Goal: Task Accomplishment & Management: Manage account settings

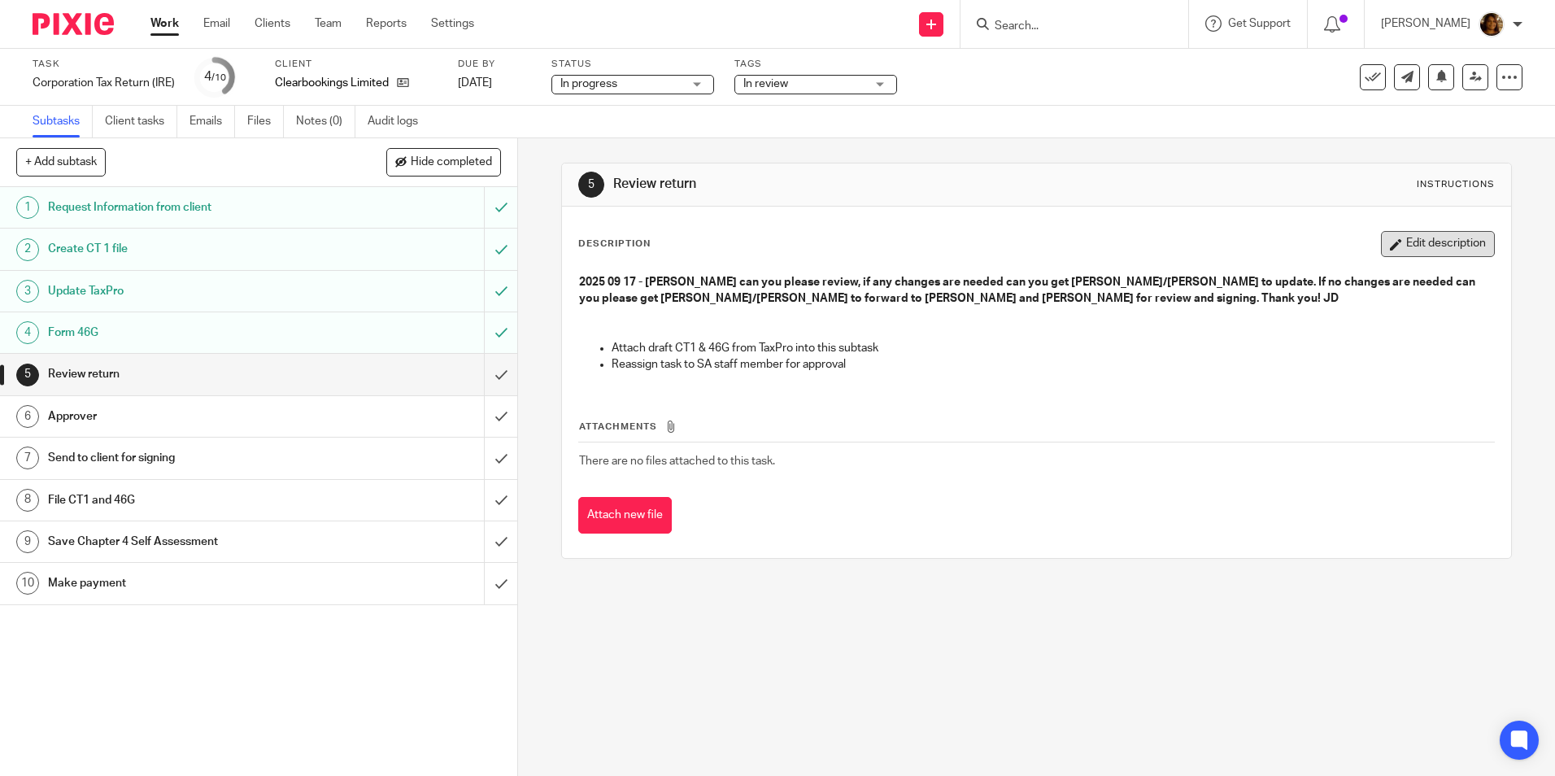
click at [1418, 233] on button "Edit description" at bounding box center [1438, 244] width 114 height 26
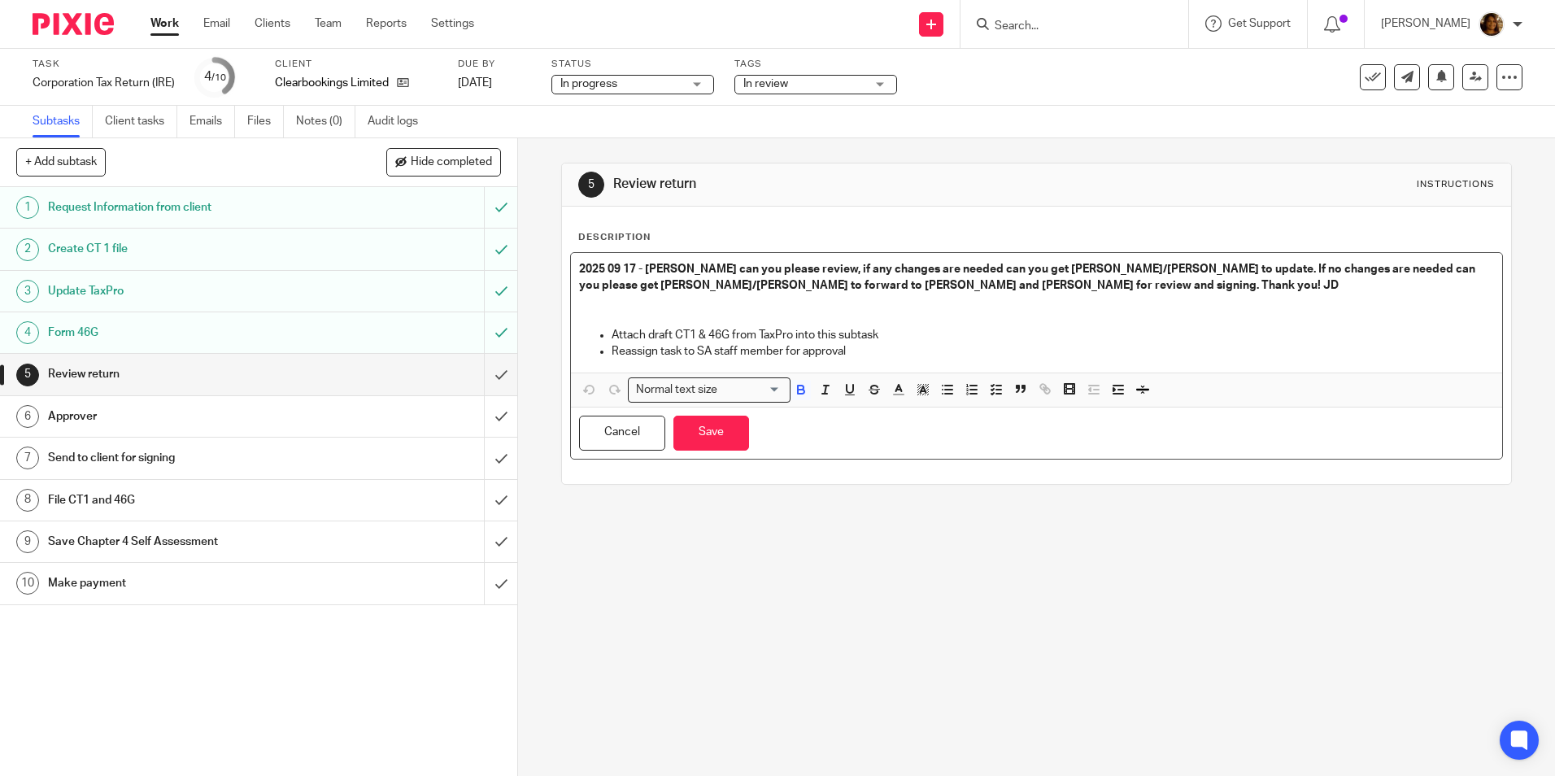
click at [693, 267] on strong "2025 09 17 - Arvinder can you please review, if any changes are needed can you …" at bounding box center [1028, 278] width 899 height 28
click at [579, 268] on strong "2025 09 17 - Arvinder can you please review, if any changes are needed can you …" at bounding box center [1028, 278] width 899 height 28
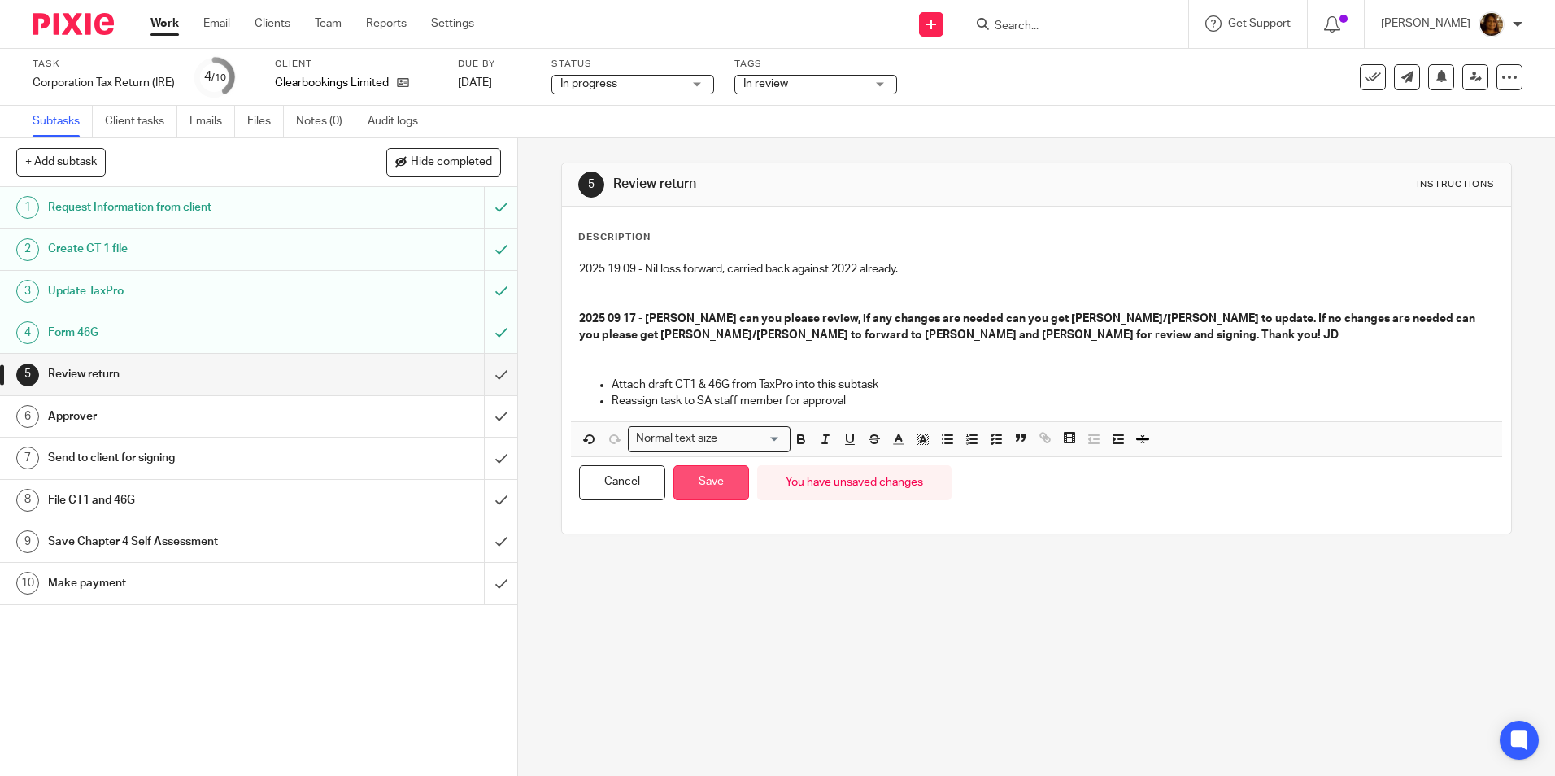
click at [721, 488] on button "Save" at bounding box center [712, 482] width 76 height 35
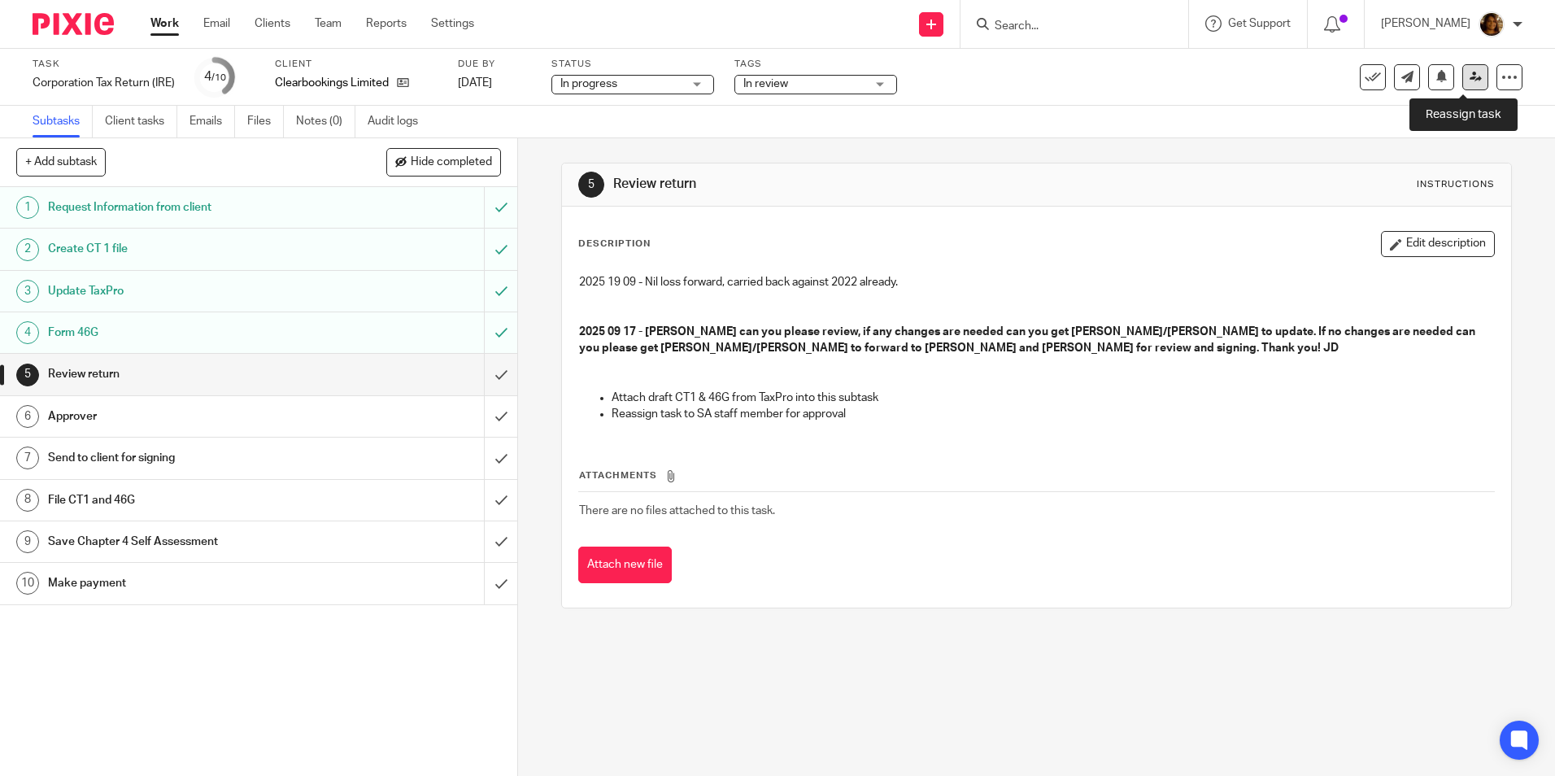
click at [1470, 71] on icon at bounding box center [1476, 77] width 12 height 12
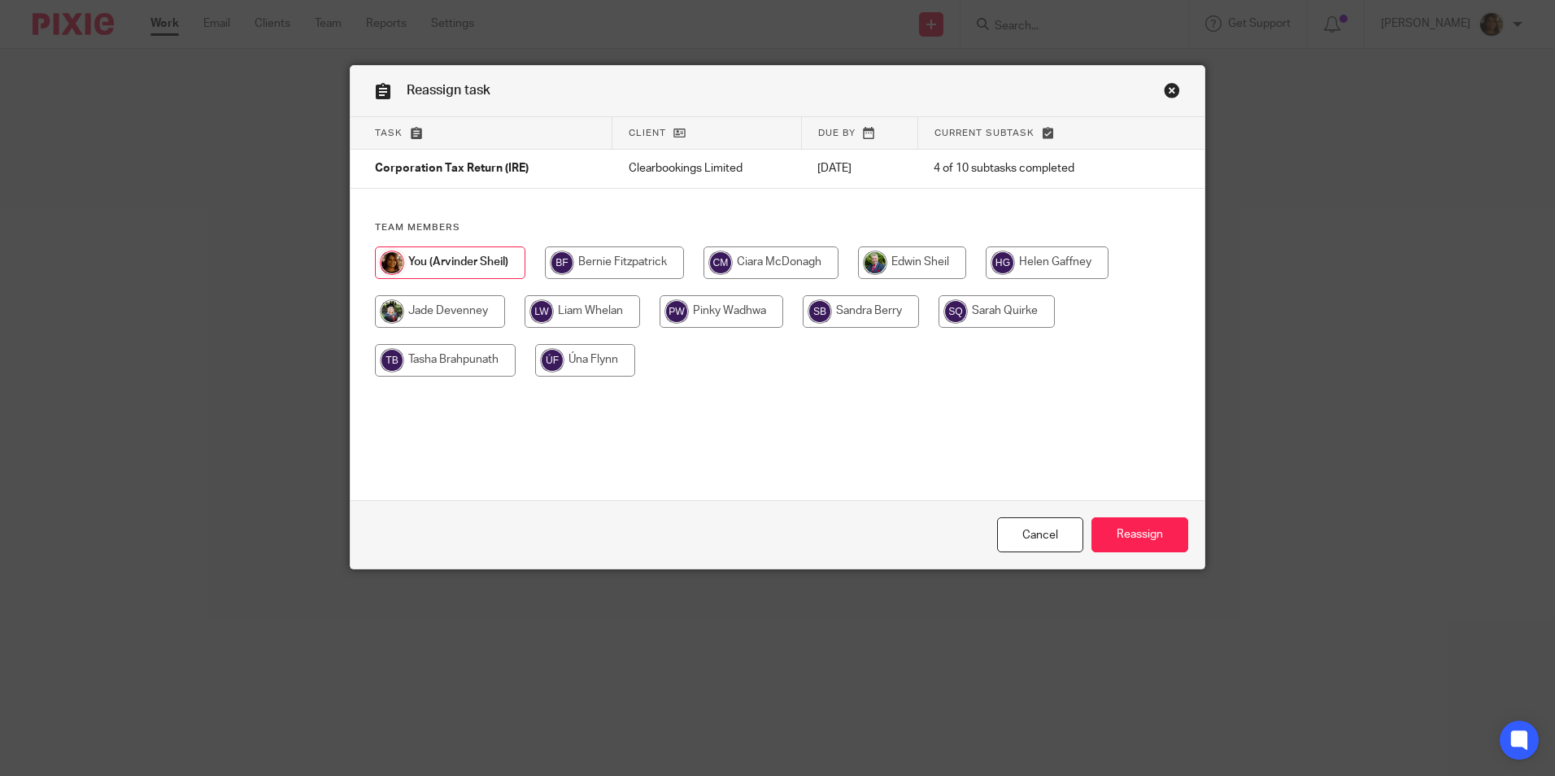
click at [570, 313] on input "radio" at bounding box center [583, 311] width 116 height 33
radio input "true"
click at [921, 256] on input "radio" at bounding box center [911, 262] width 108 height 33
radio input "true"
click at [1149, 536] on input "Reassign" at bounding box center [1140, 534] width 97 height 35
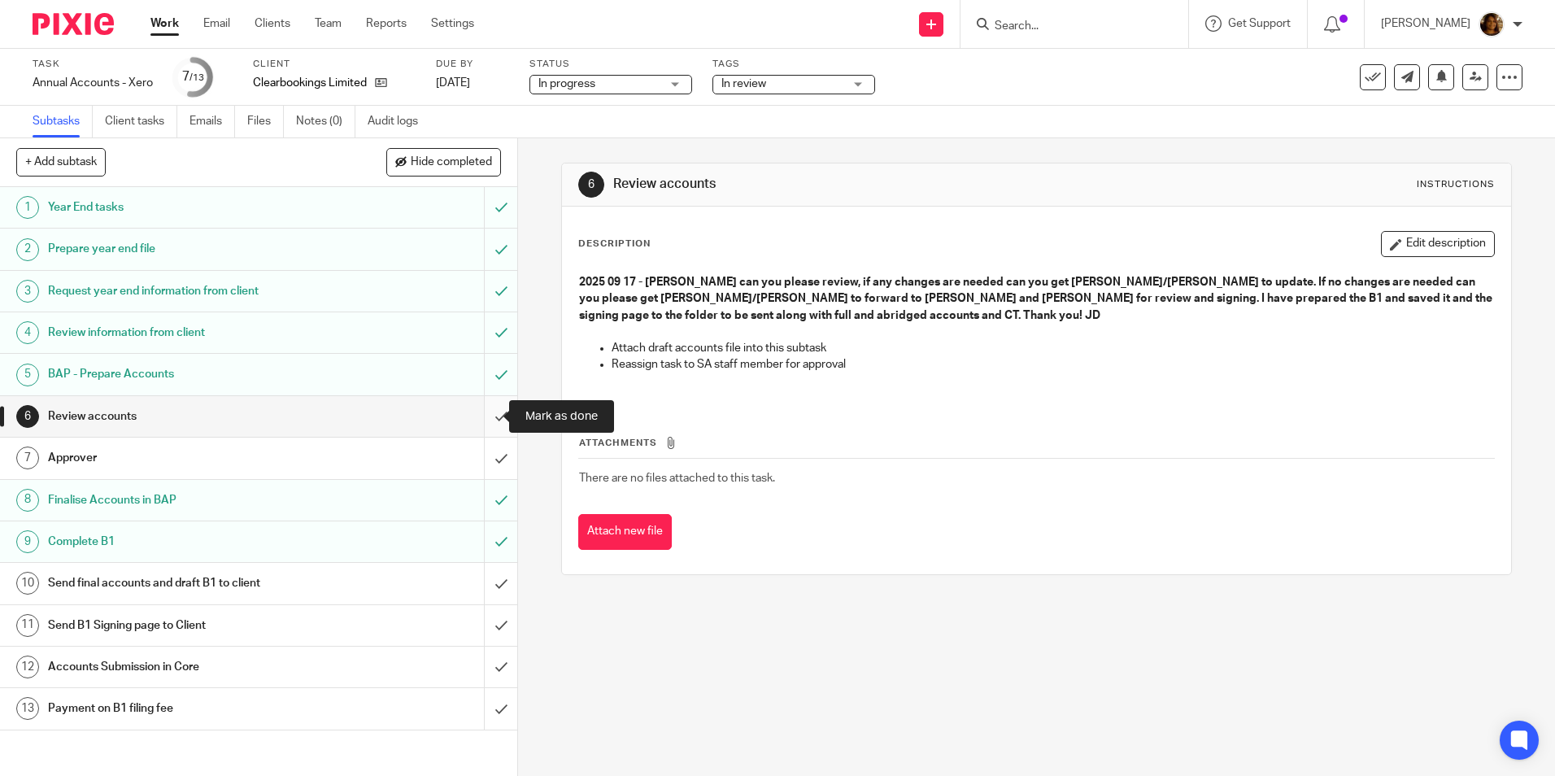
click at [479, 417] on input "submit" at bounding box center [258, 416] width 517 height 41
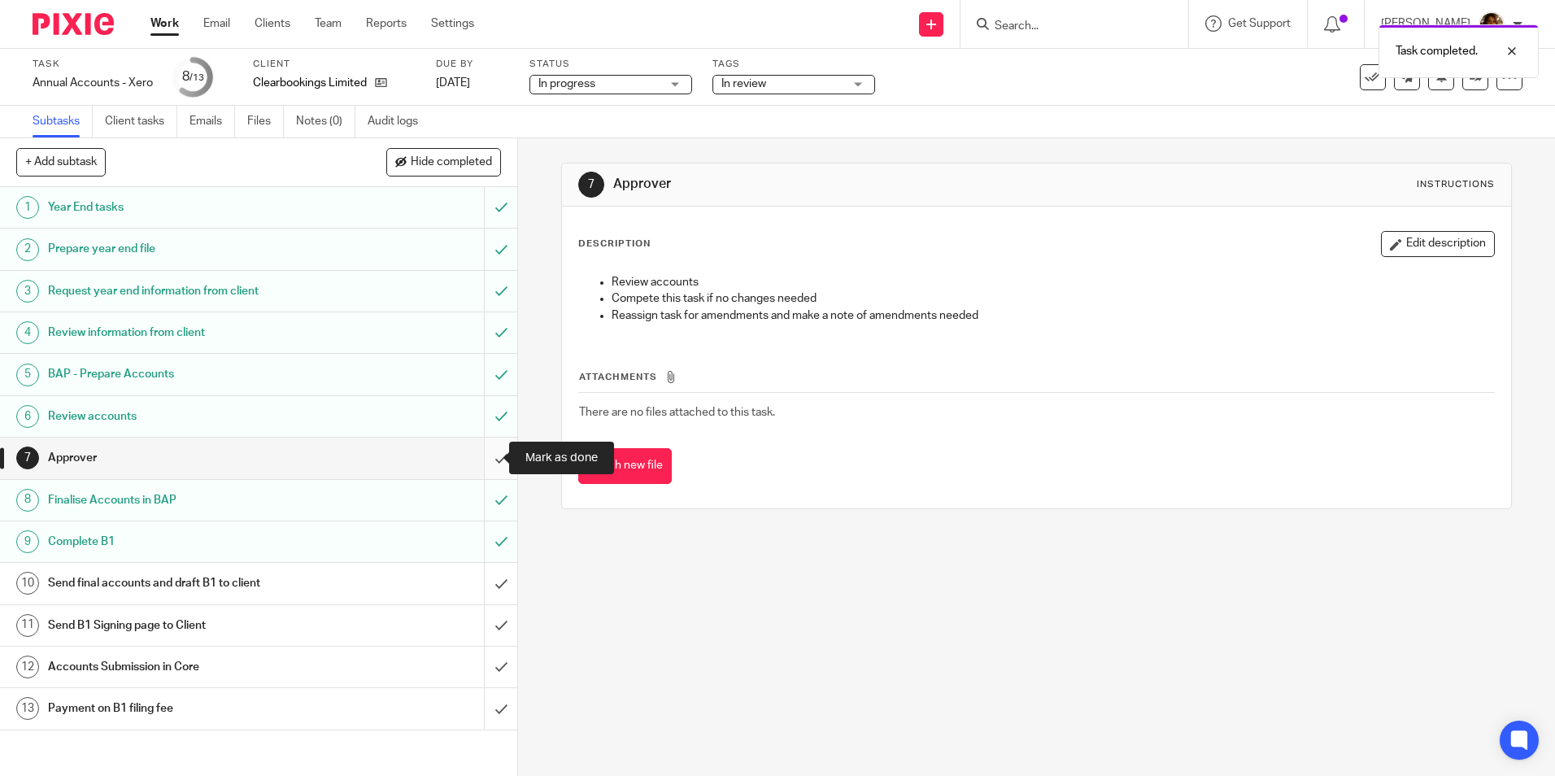
click at [482, 455] on input "submit" at bounding box center [258, 458] width 517 height 41
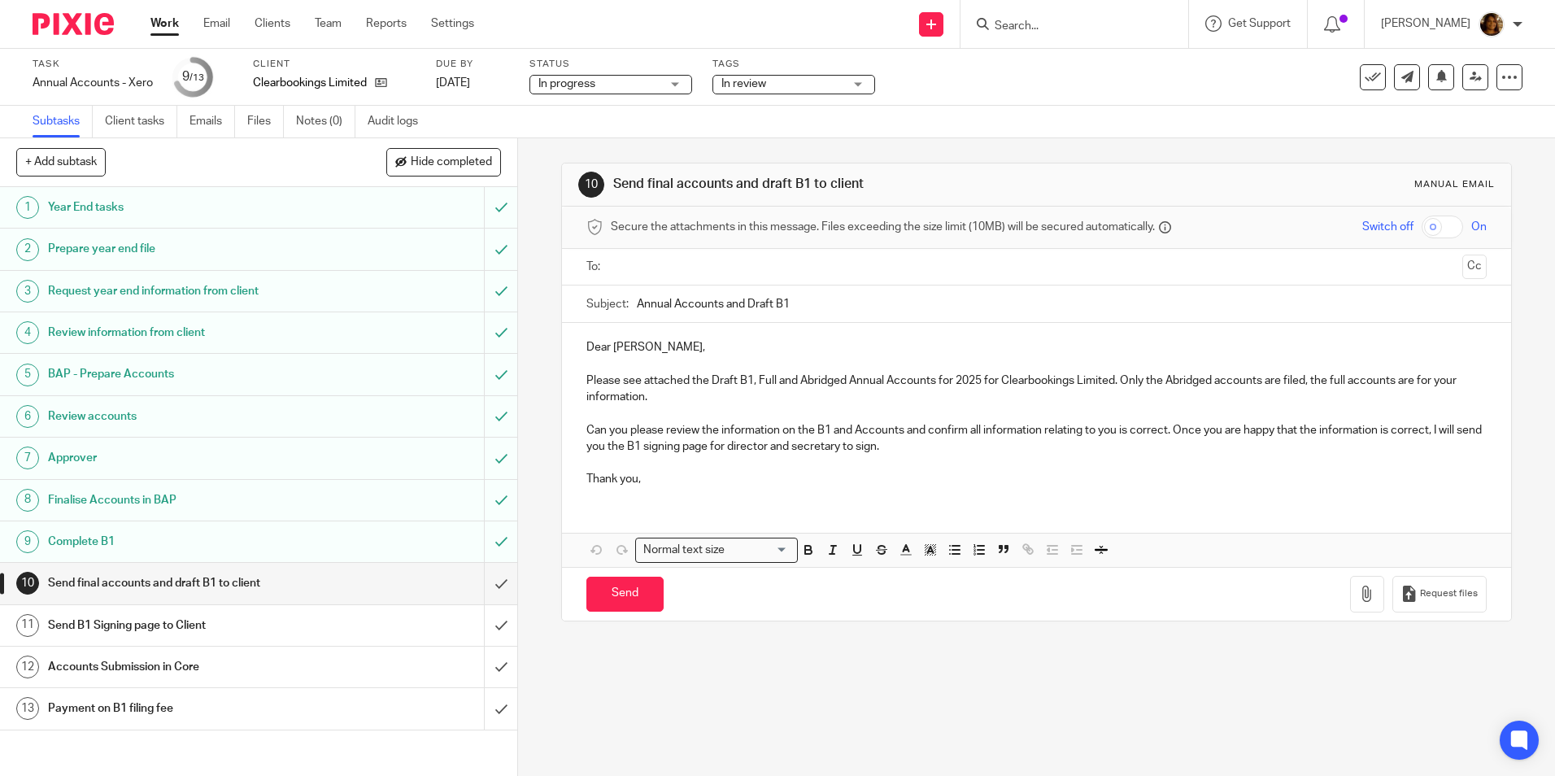
click at [853, 89] on div "In review" at bounding box center [794, 85] width 163 height 20
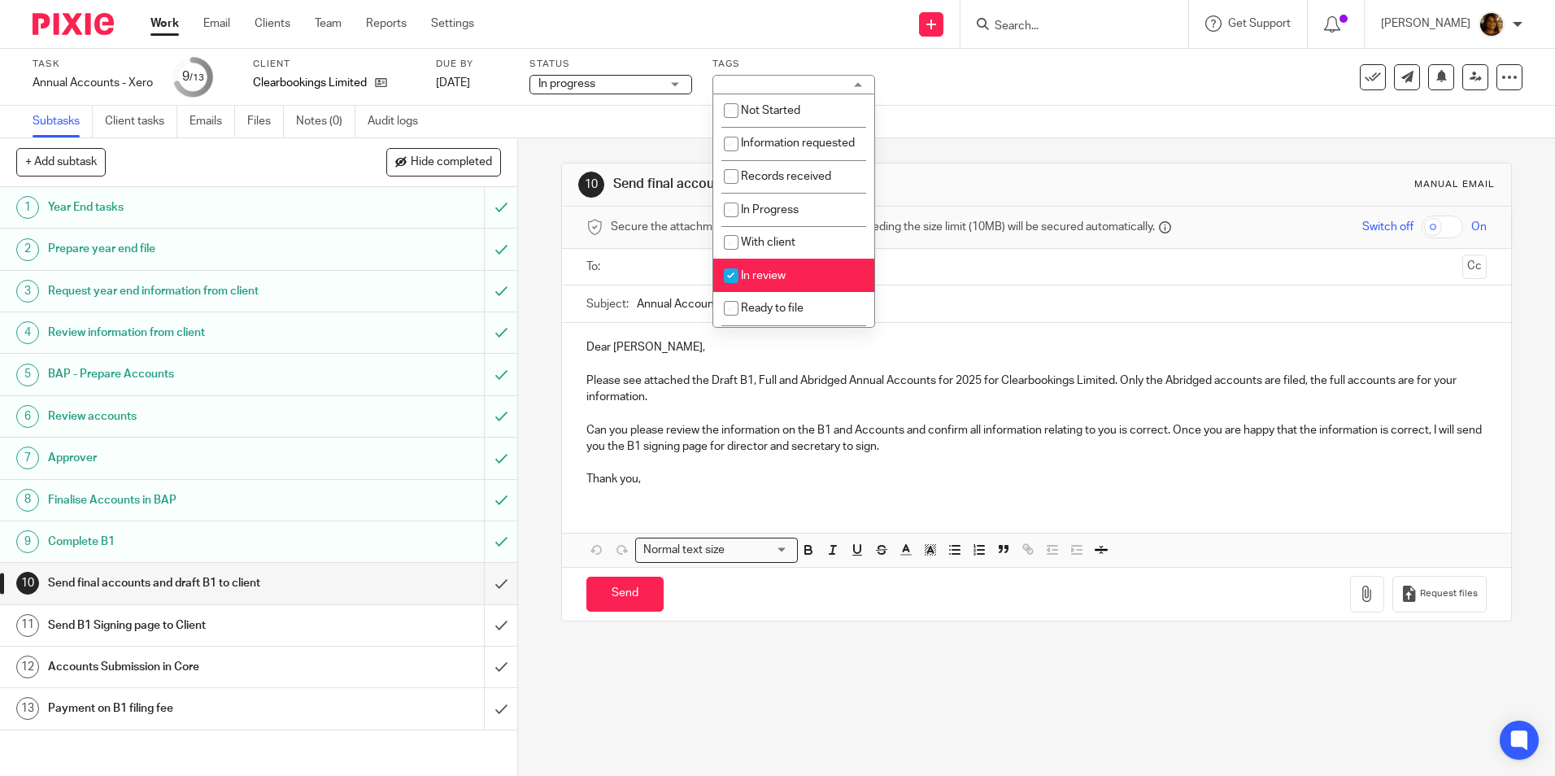
click at [800, 287] on li "In review" at bounding box center [793, 275] width 161 height 33
checkbox input "false"
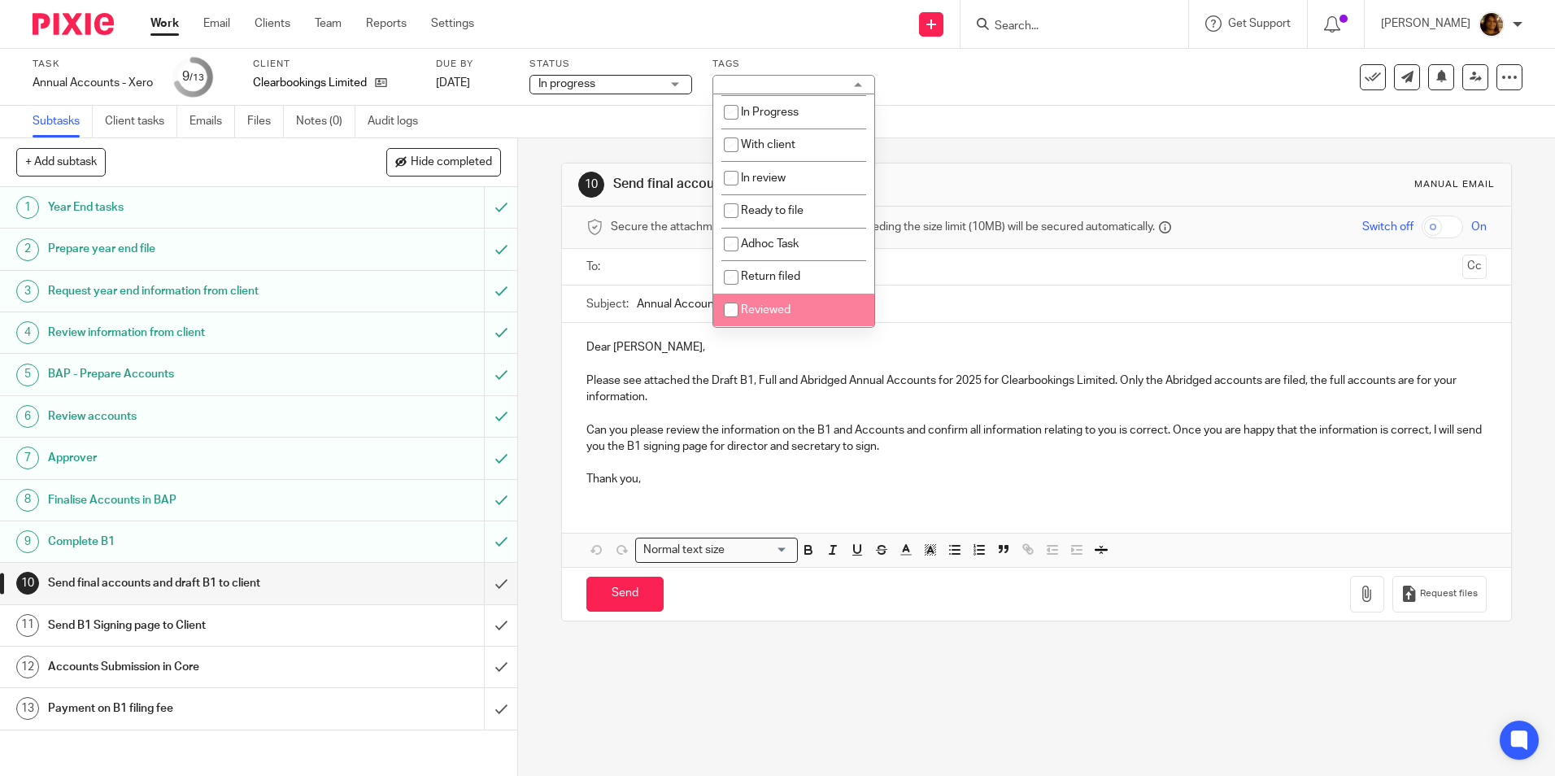
click at [765, 307] on span "Reviewed" at bounding box center [766, 309] width 50 height 11
checkbox input "true"
click at [1033, 110] on div "Subtasks Client tasks Emails Files Notes (0) Audit logs" at bounding box center [777, 122] width 1555 height 33
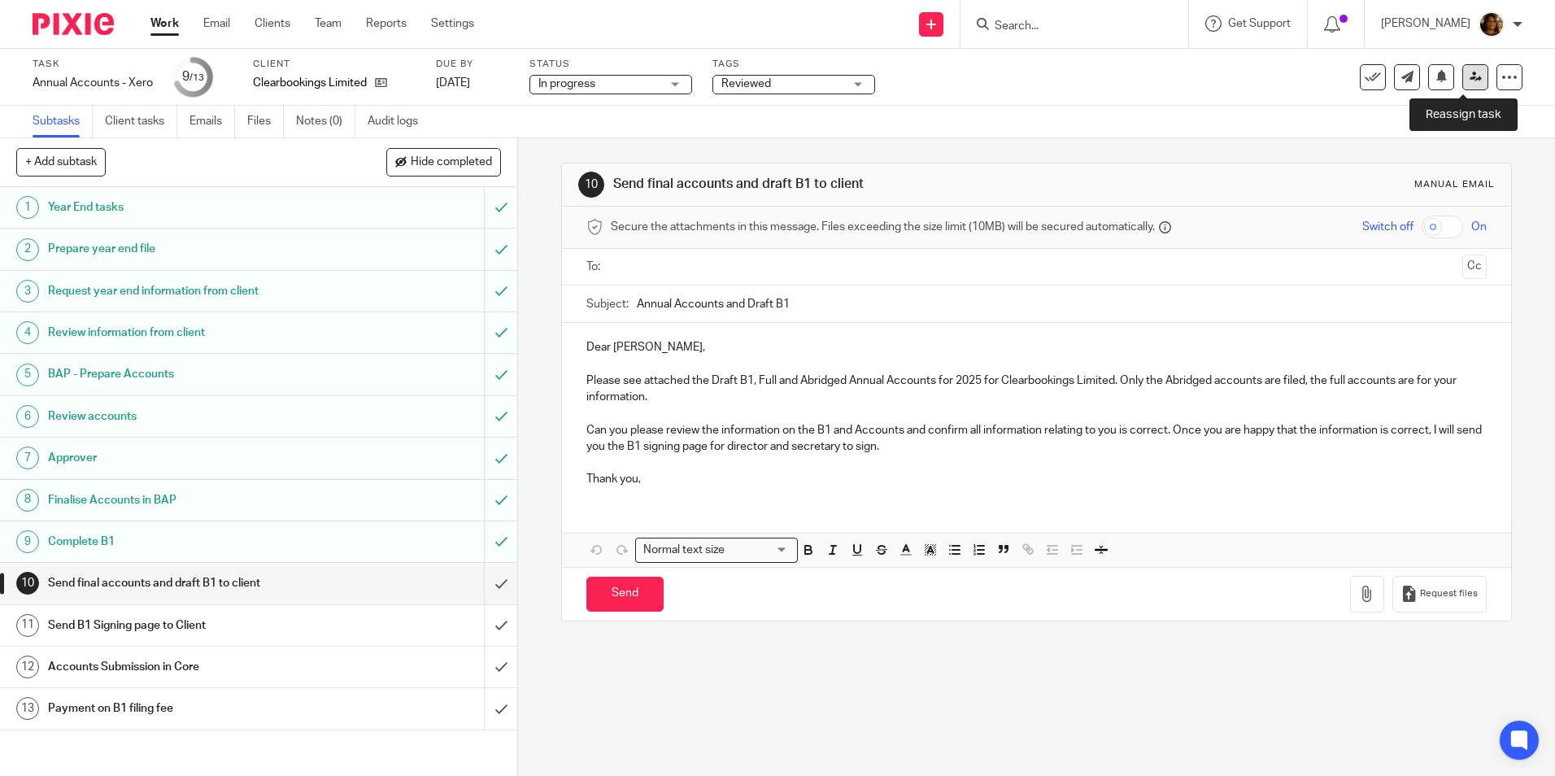
click at [1470, 74] on icon at bounding box center [1476, 77] width 12 height 12
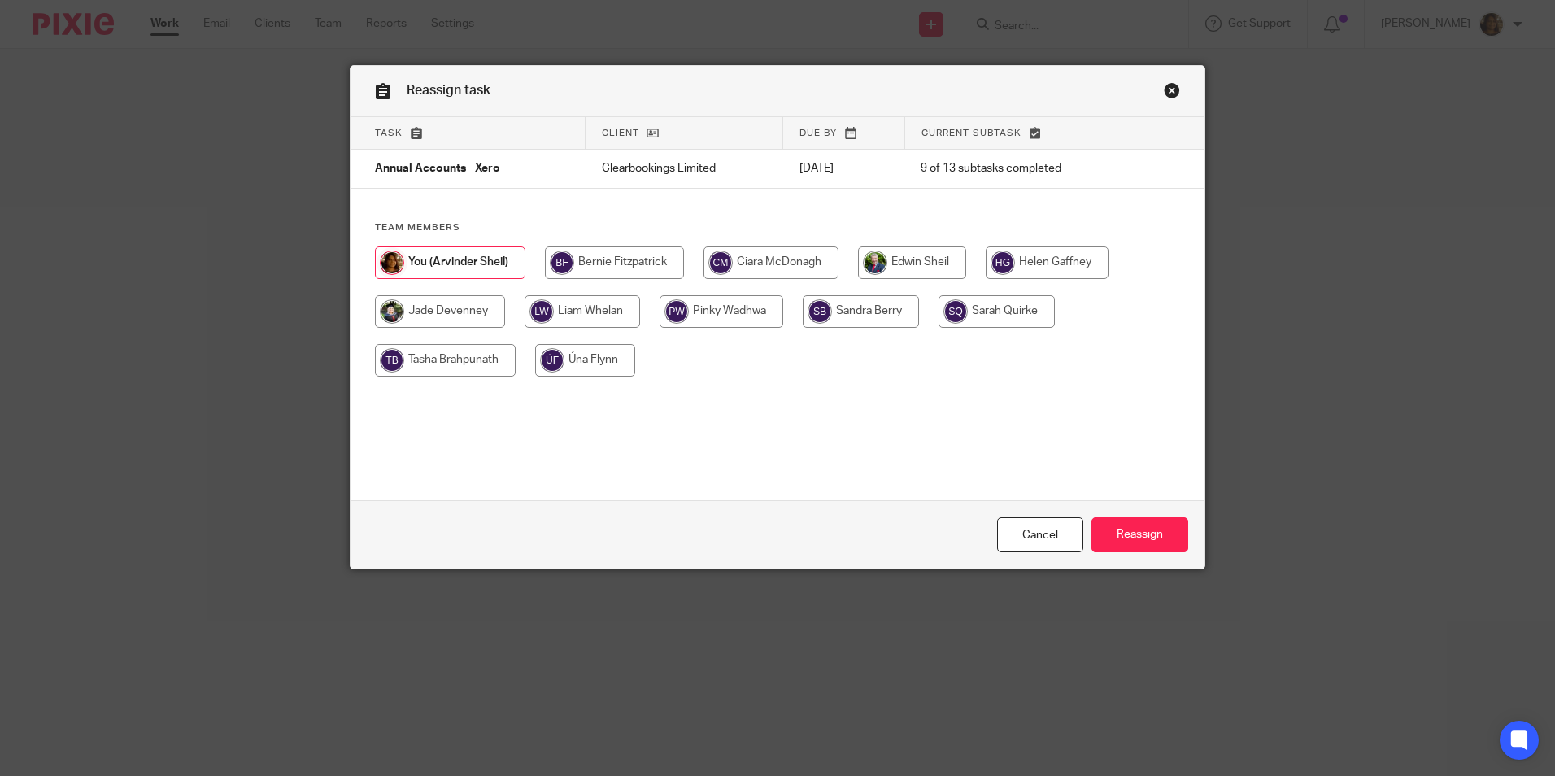
click at [931, 255] on input "radio" at bounding box center [912, 262] width 108 height 33
radio input "true"
click at [1131, 539] on input "Reassign" at bounding box center [1140, 534] width 97 height 35
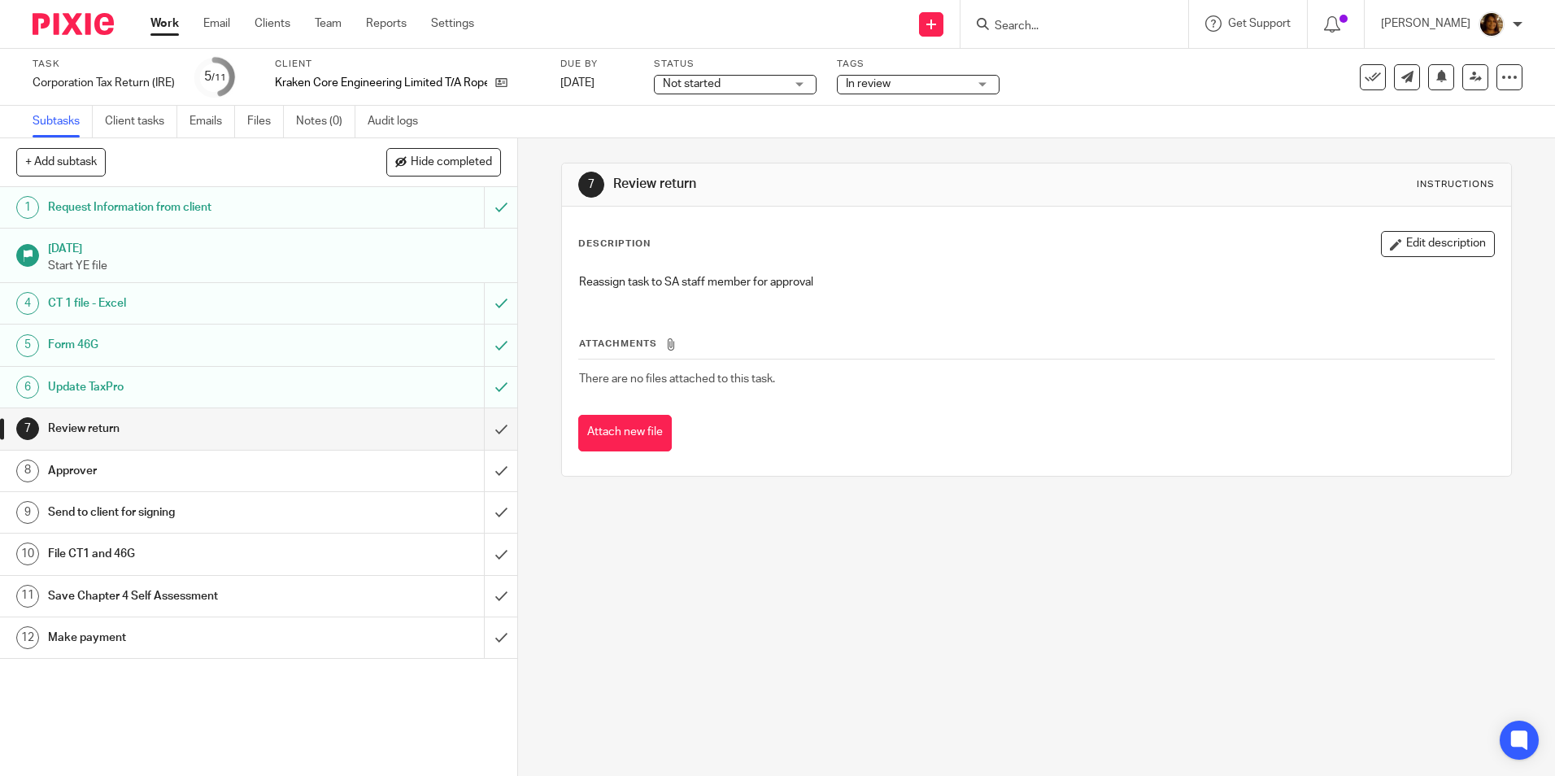
click at [919, 90] on span "In review" at bounding box center [907, 84] width 122 height 17
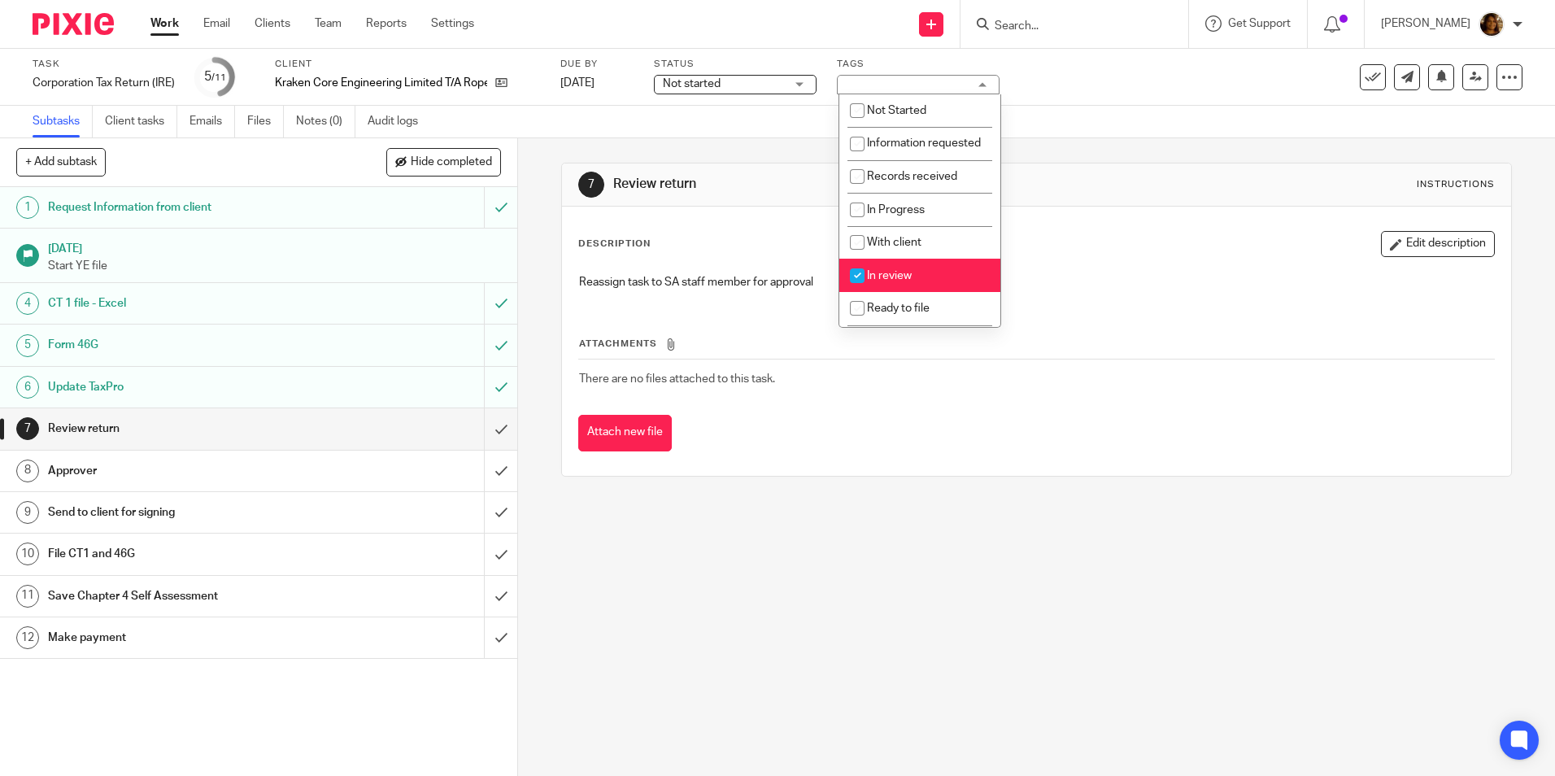
click at [923, 280] on li "In review" at bounding box center [919, 275] width 161 height 33
checkbox input "false"
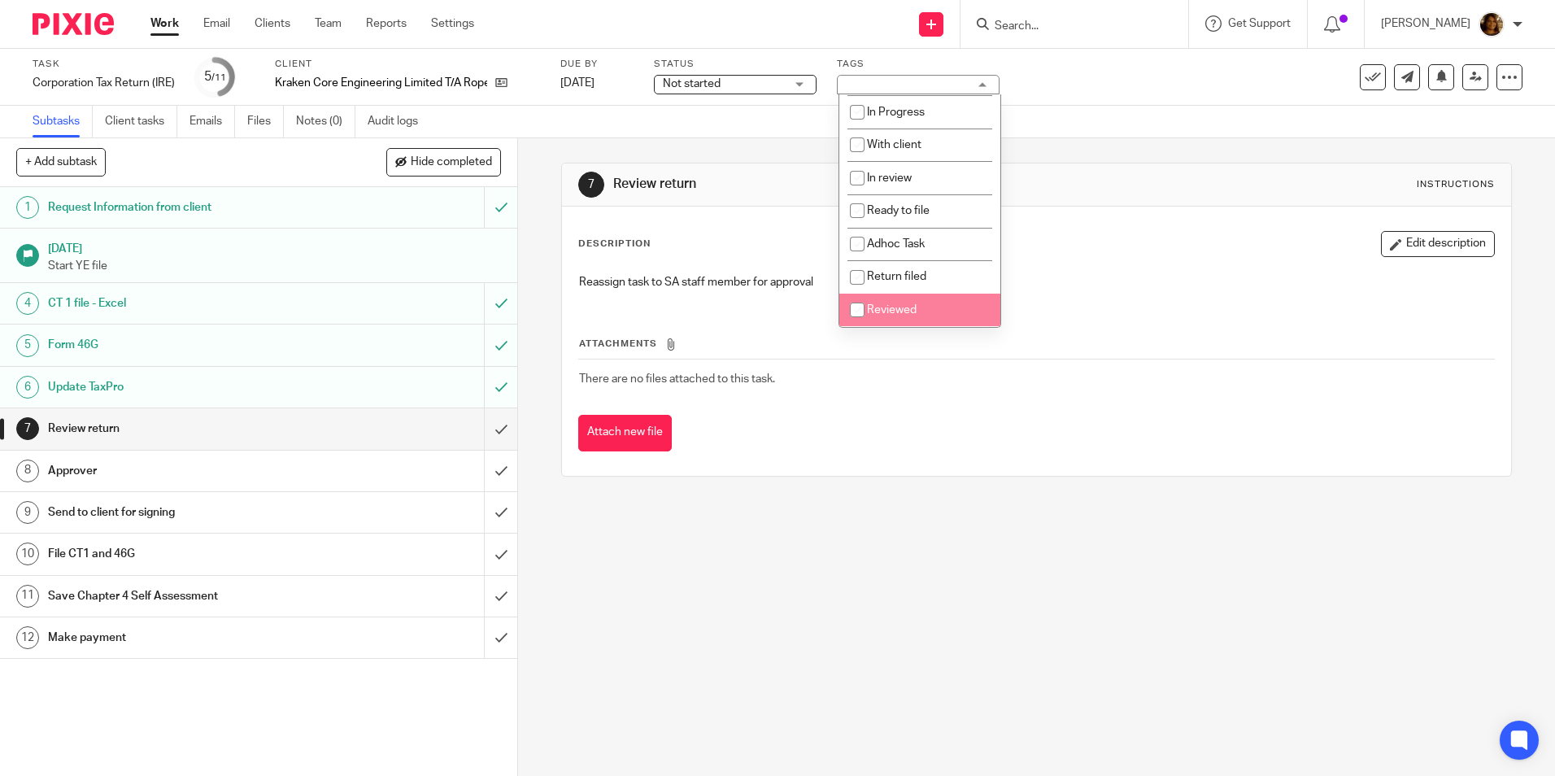
click at [913, 306] on span "Reviewed" at bounding box center [892, 309] width 50 height 11
checkbox input "true"
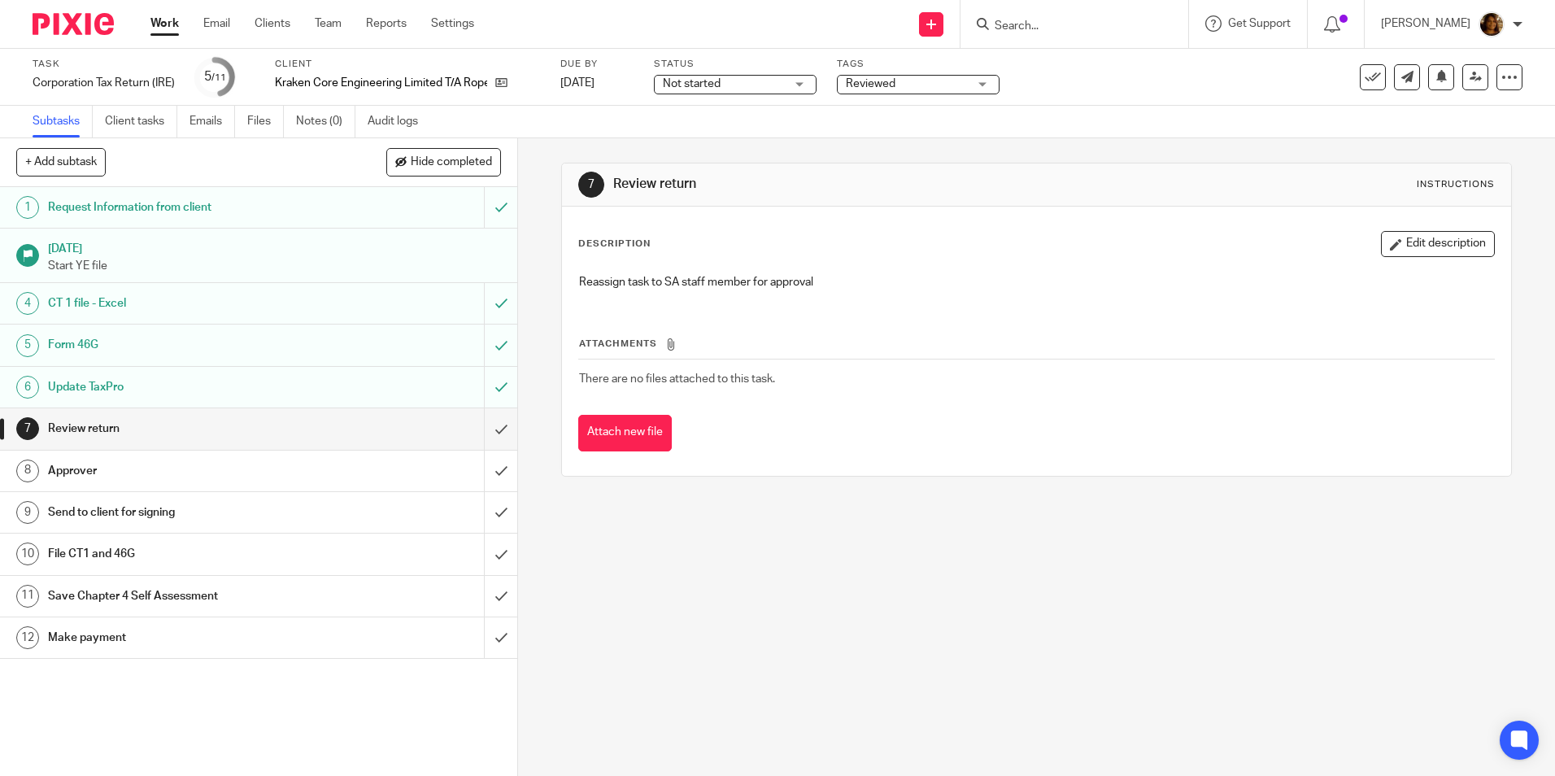
click at [841, 407] on div "Attachments There are no files attached to this task. Attach new file" at bounding box center [1036, 377] width 916 height 148
click at [482, 424] on input "submit" at bounding box center [258, 428] width 517 height 41
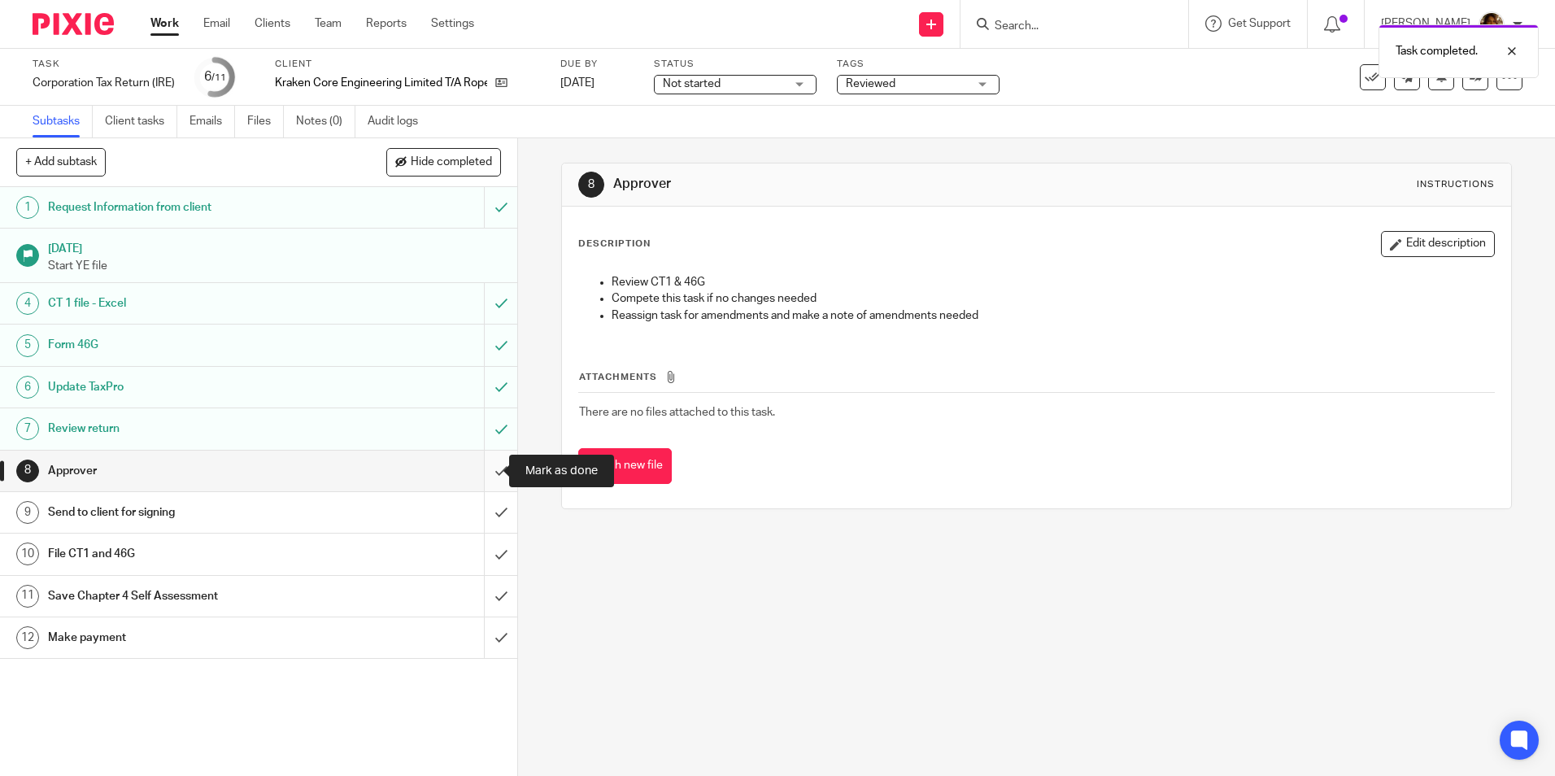
click at [486, 466] on input "submit" at bounding box center [258, 471] width 517 height 41
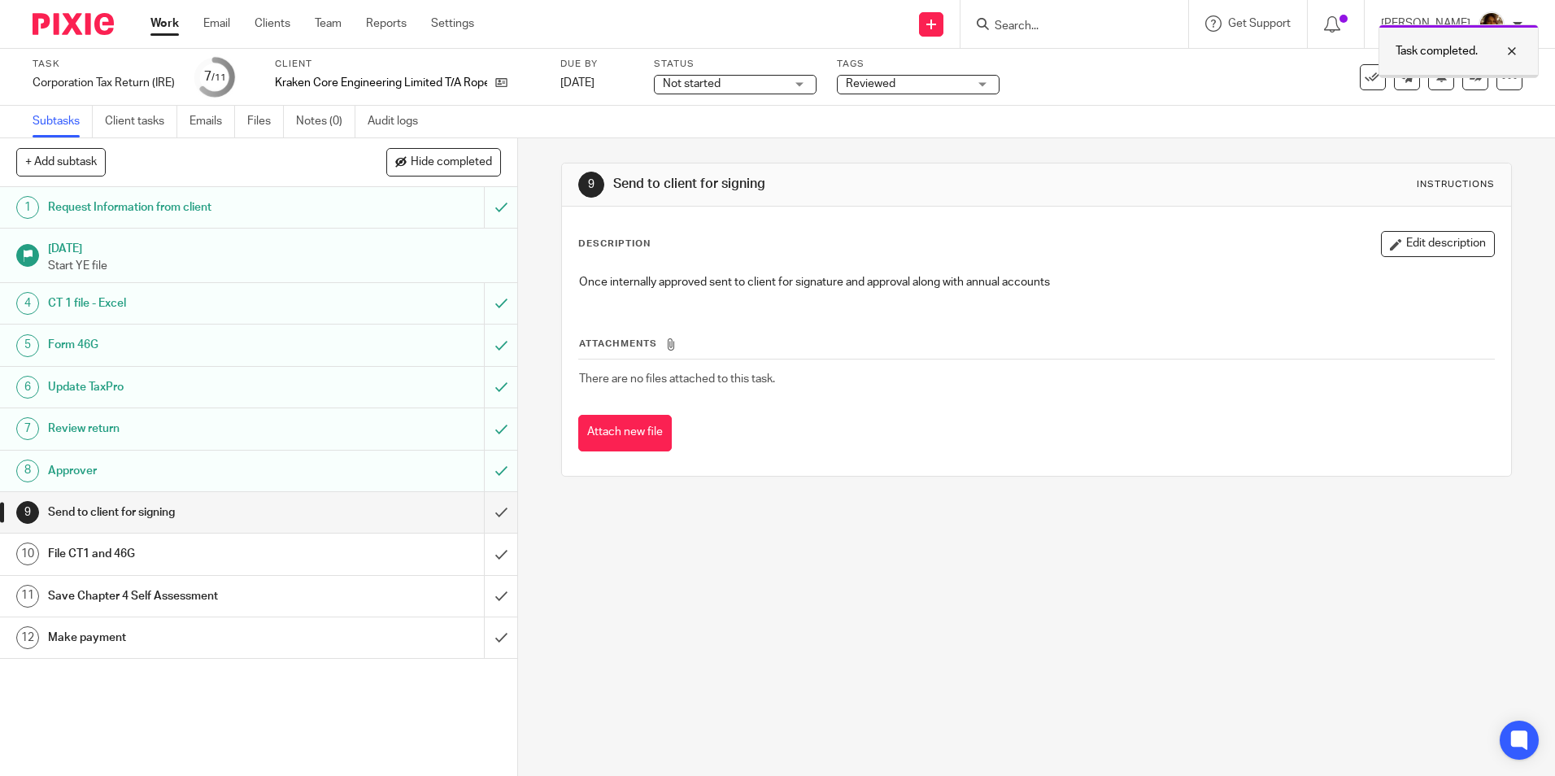
click at [1514, 47] on div at bounding box center [1500, 51] width 44 height 20
click at [1467, 85] on link at bounding box center [1476, 77] width 26 height 26
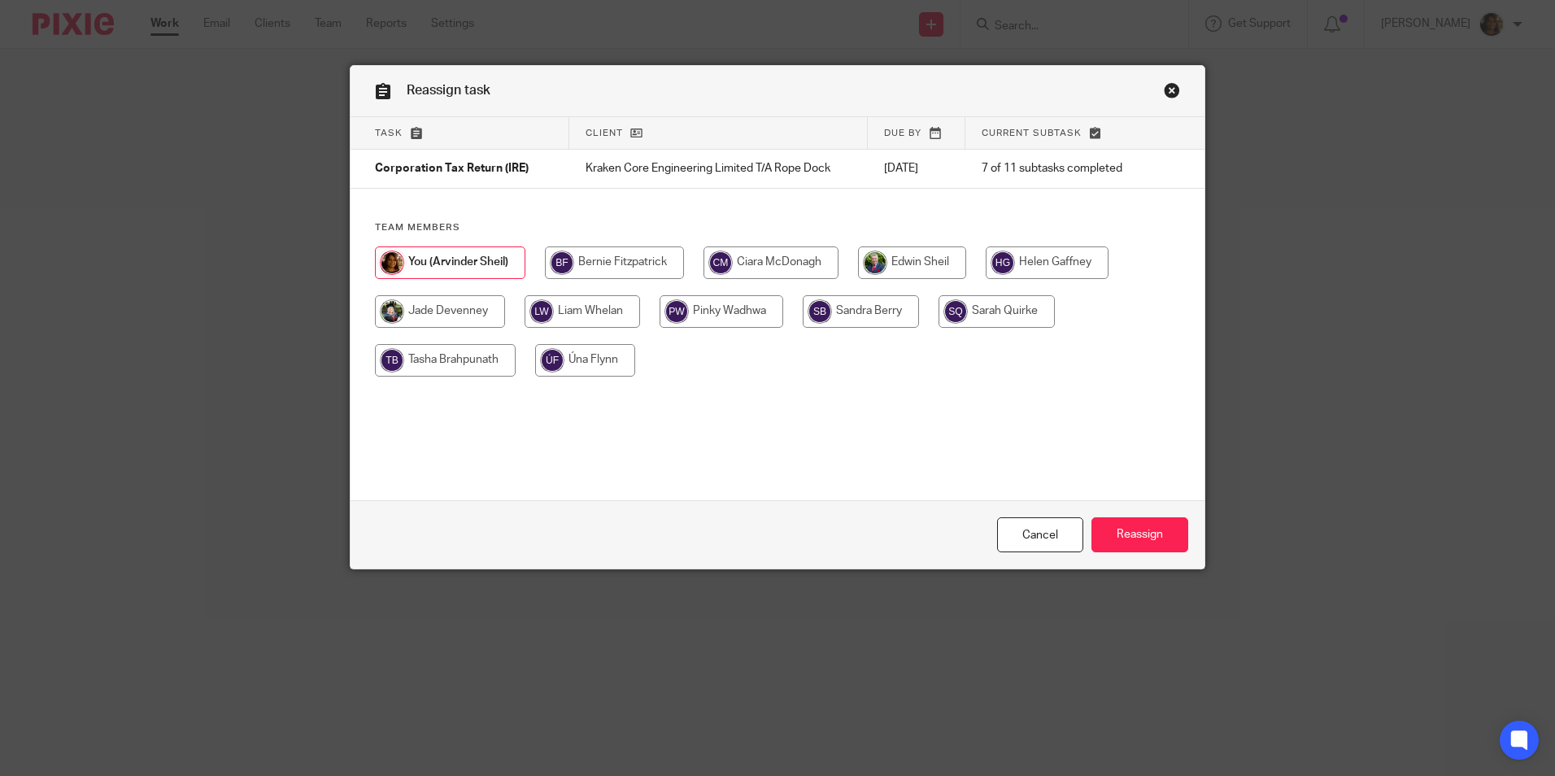
click at [433, 368] on input "radio" at bounding box center [445, 360] width 141 height 33
radio input "true"
click at [1130, 530] on input "Reassign" at bounding box center [1140, 534] width 97 height 35
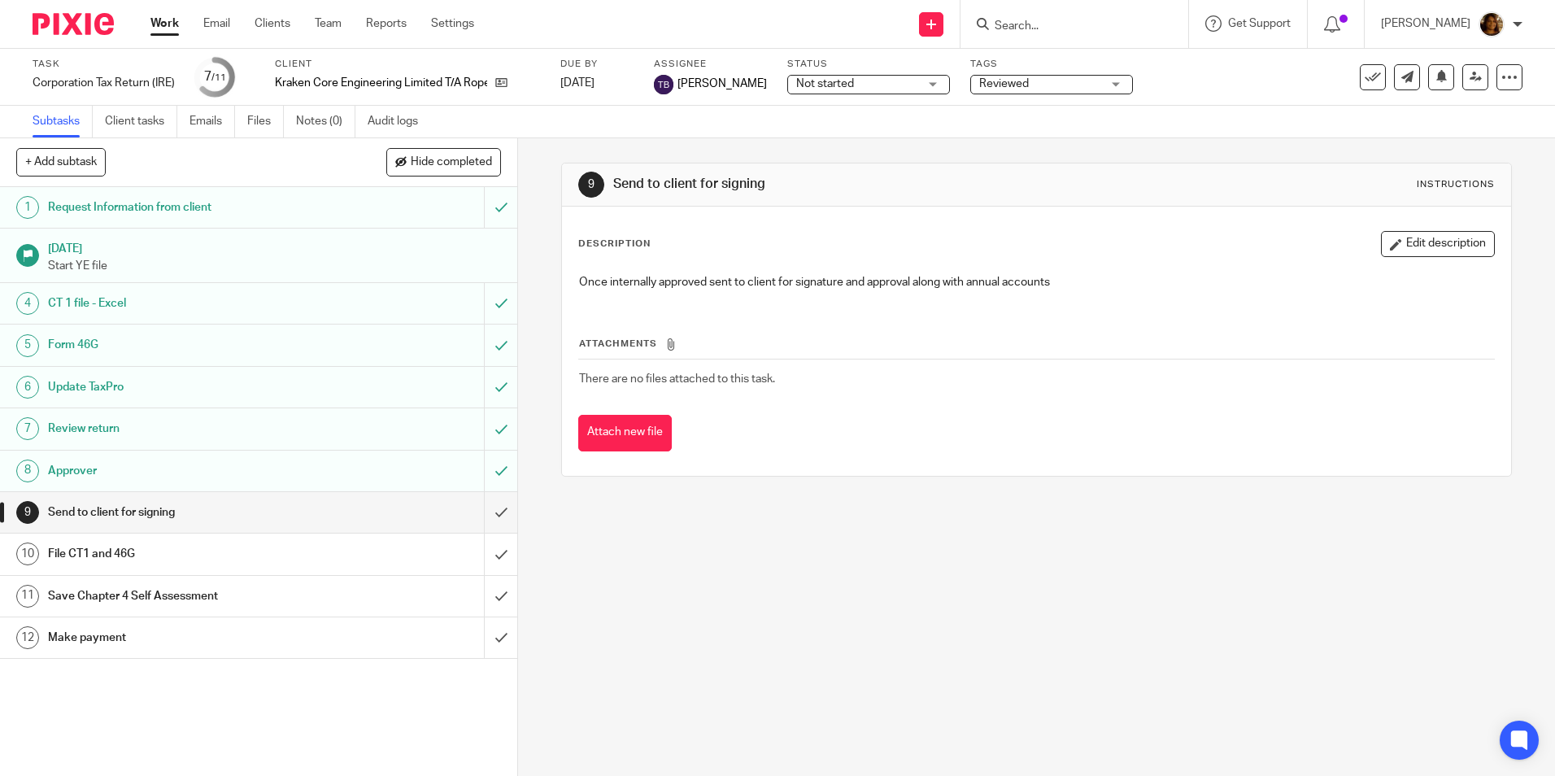
click at [203, 419] on h1 "Review return" at bounding box center [188, 428] width 280 height 24
click at [1048, 89] on span "Reviewed" at bounding box center [1040, 84] width 122 height 17
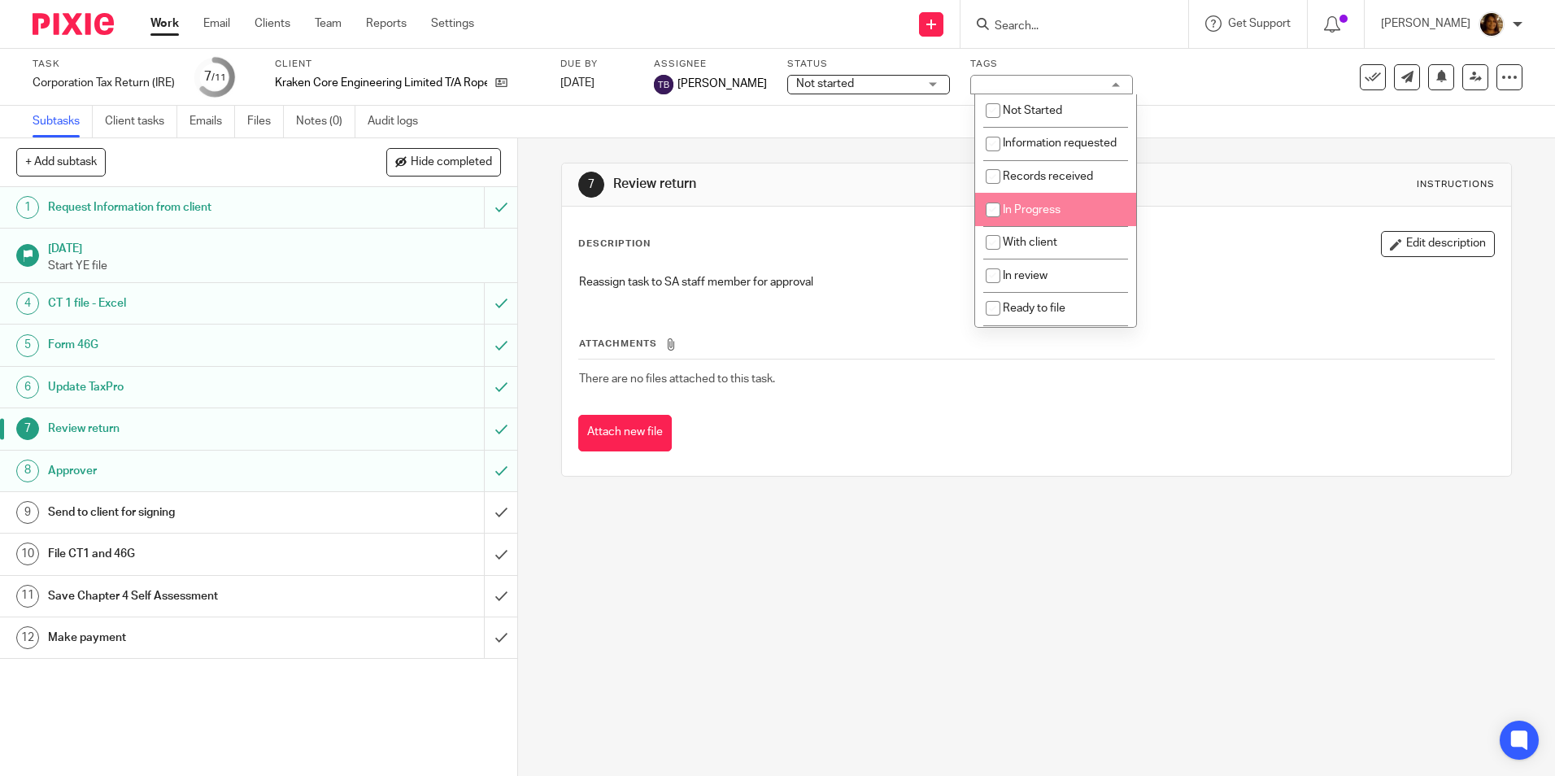
click at [1038, 219] on li "In Progress" at bounding box center [1055, 209] width 161 height 33
checkbox input "true"
click at [1209, 291] on div "Reassign task to SA staff member for approval" at bounding box center [1036, 284] width 931 height 37
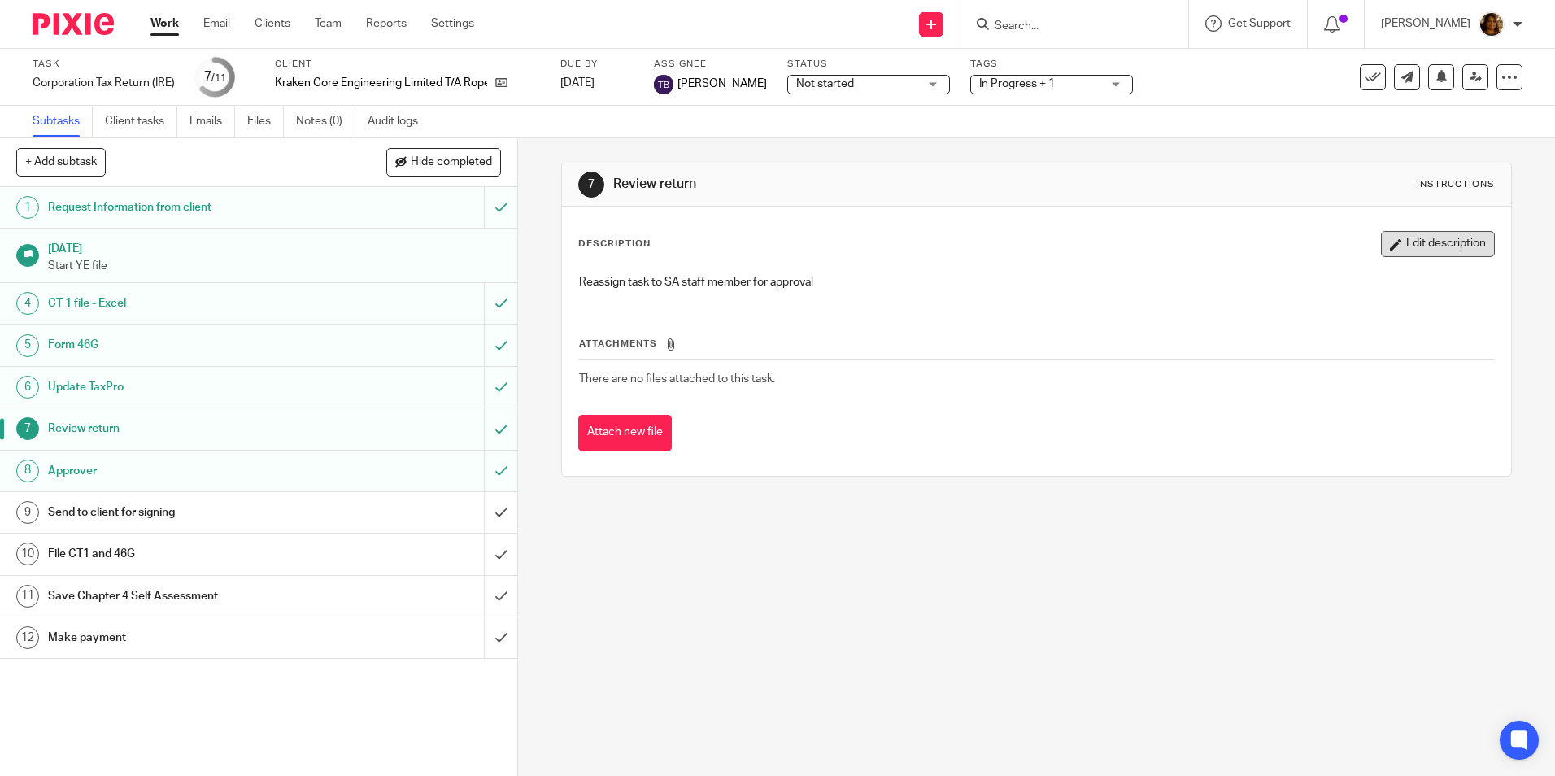
click at [1424, 242] on button "Edit description" at bounding box center [1438, 244] width 114 height 26
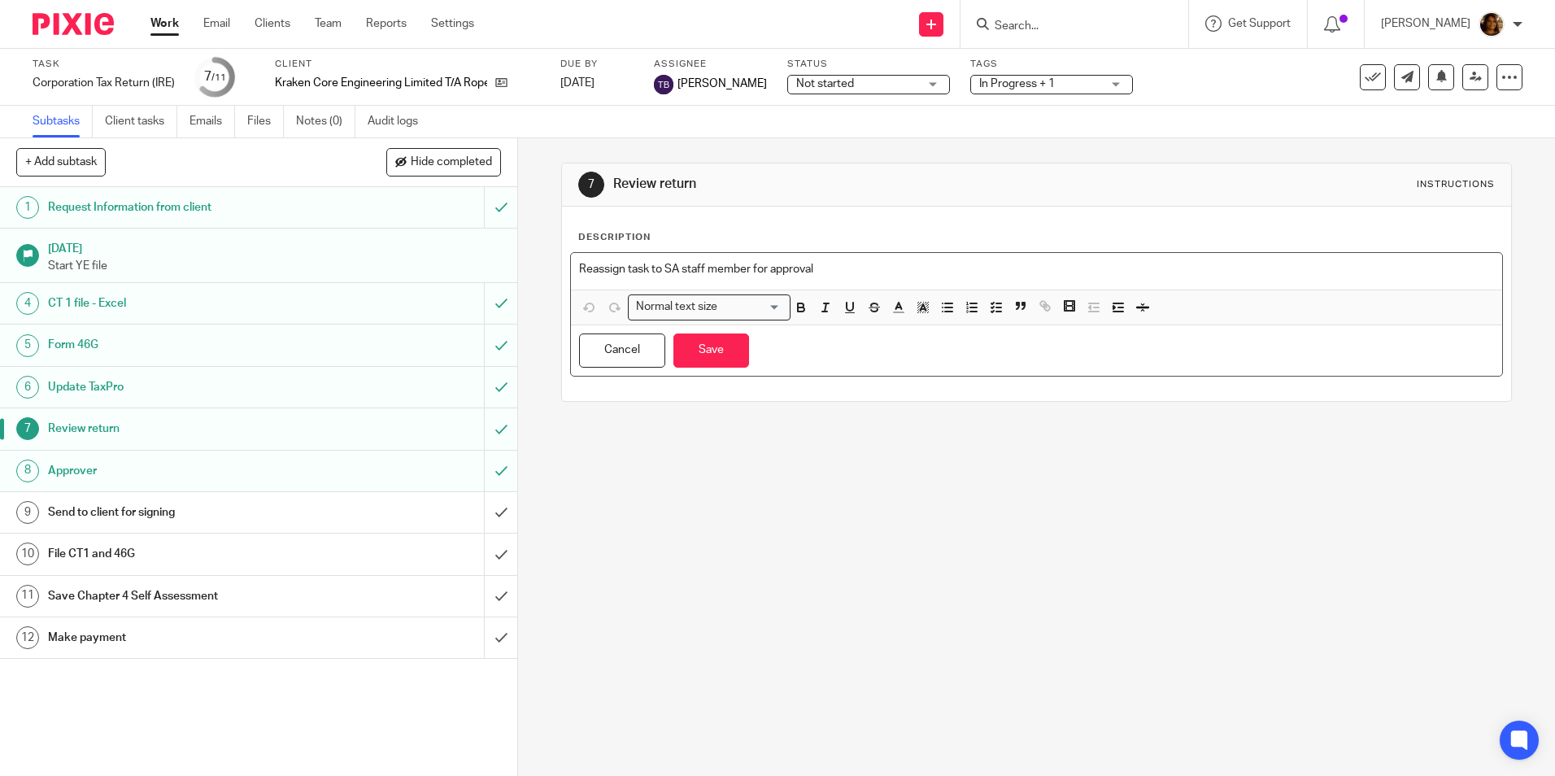
click at [720, 261] on p "Reassign task to SA staff member for approval" at bounding box center [1036, 269] width 914 height 16
click at [487, 468] on input "submit" at bounding box center [258, 471] width 517 height 41
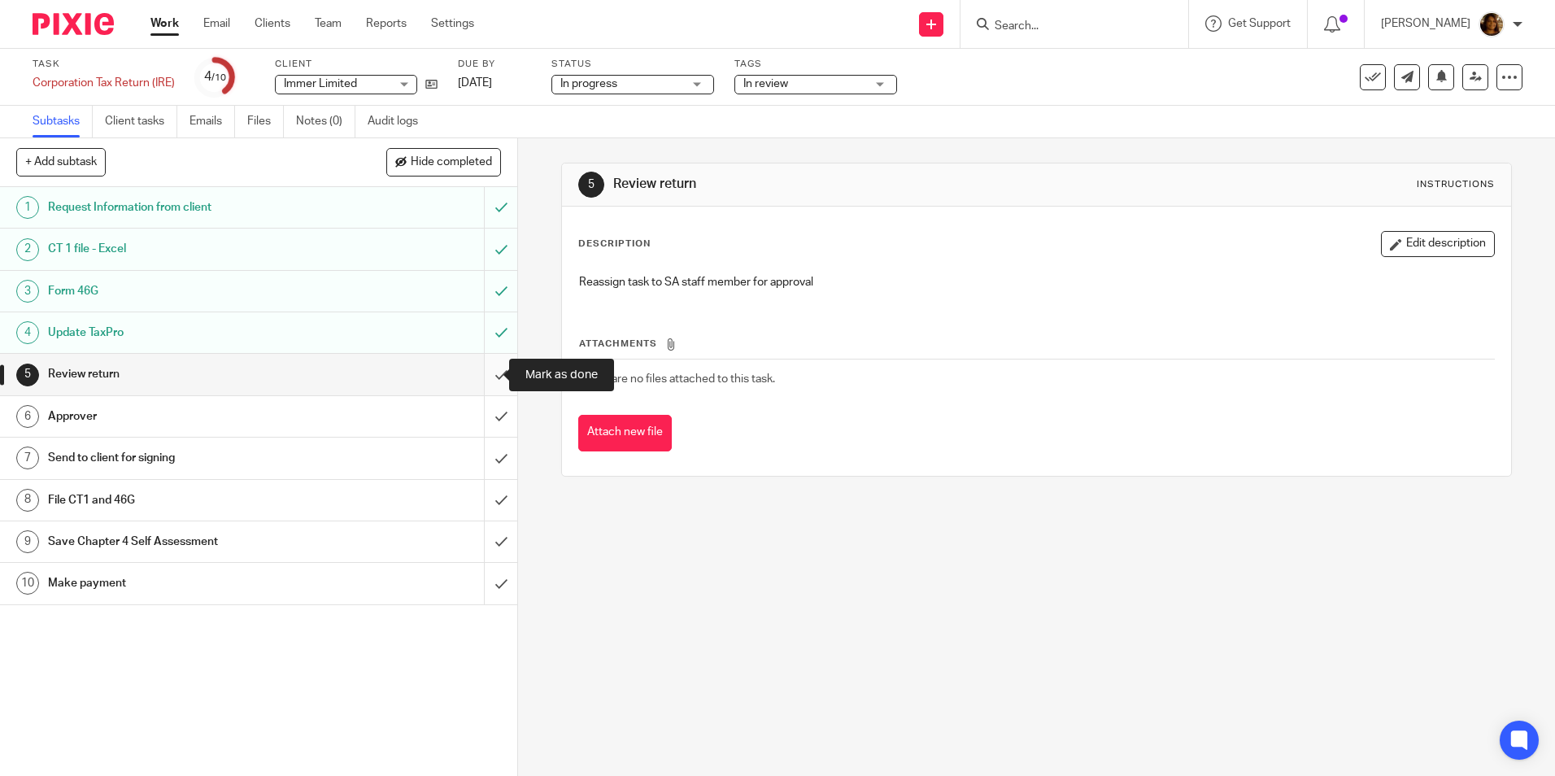
click at [486, 374] on input "submit" at bounding box center [258, 374] width 517 height 41
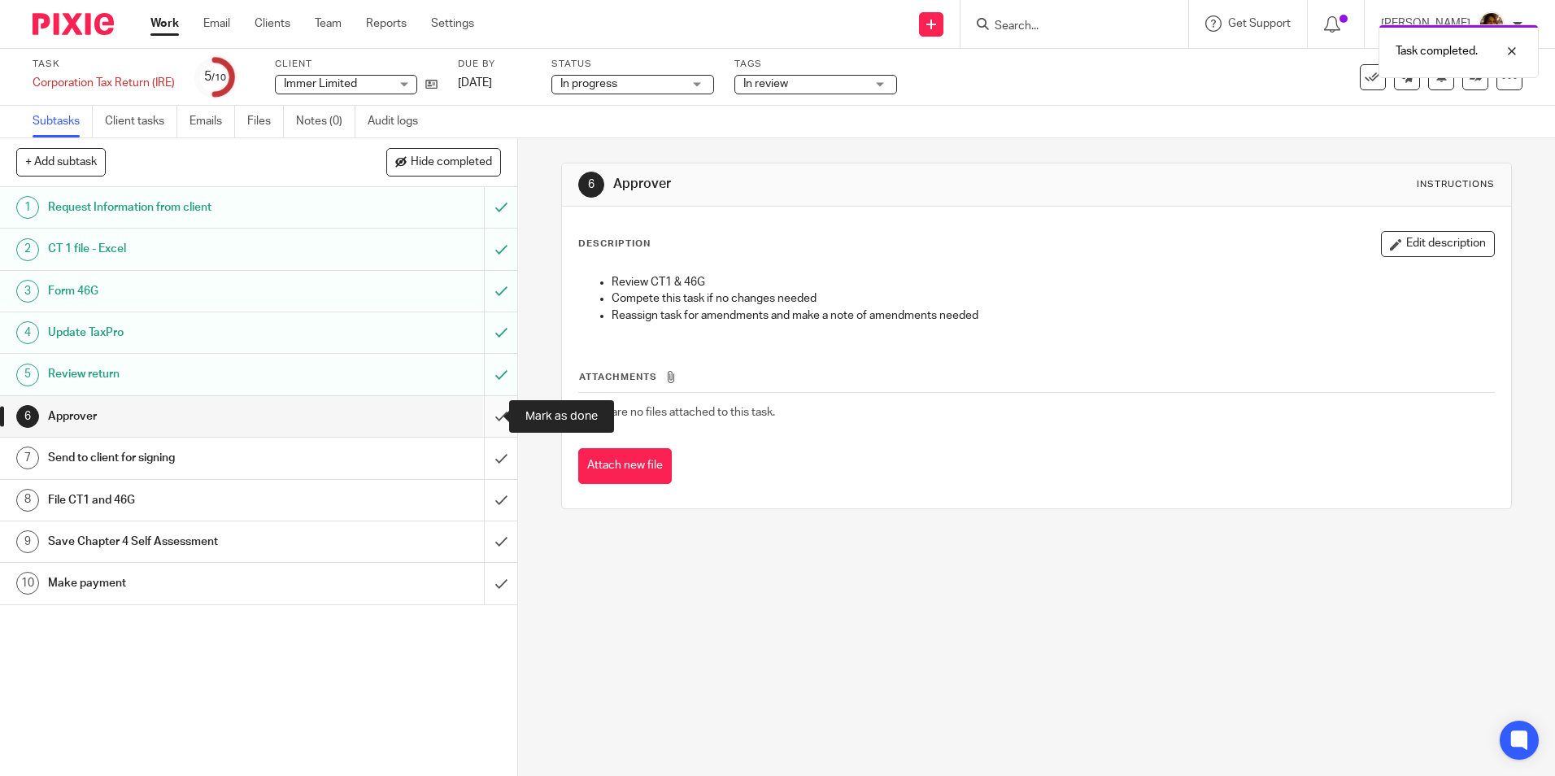
click at [481, 413] on input "submit" at bounding box center [258, 416] width 517 height 41
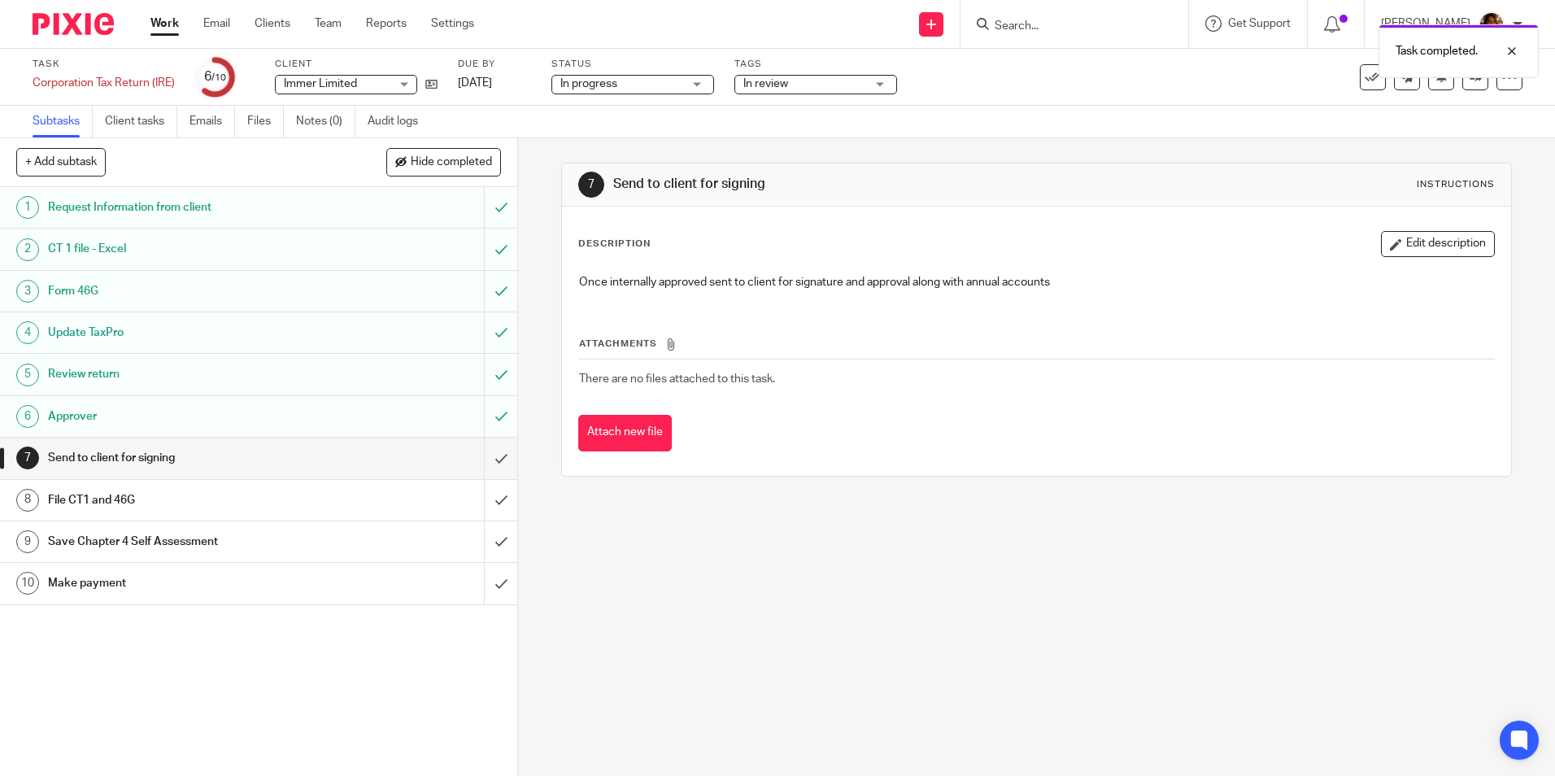
click at [843, 86] on span "In review" at bounding box center [804, 84] width 122 height 17
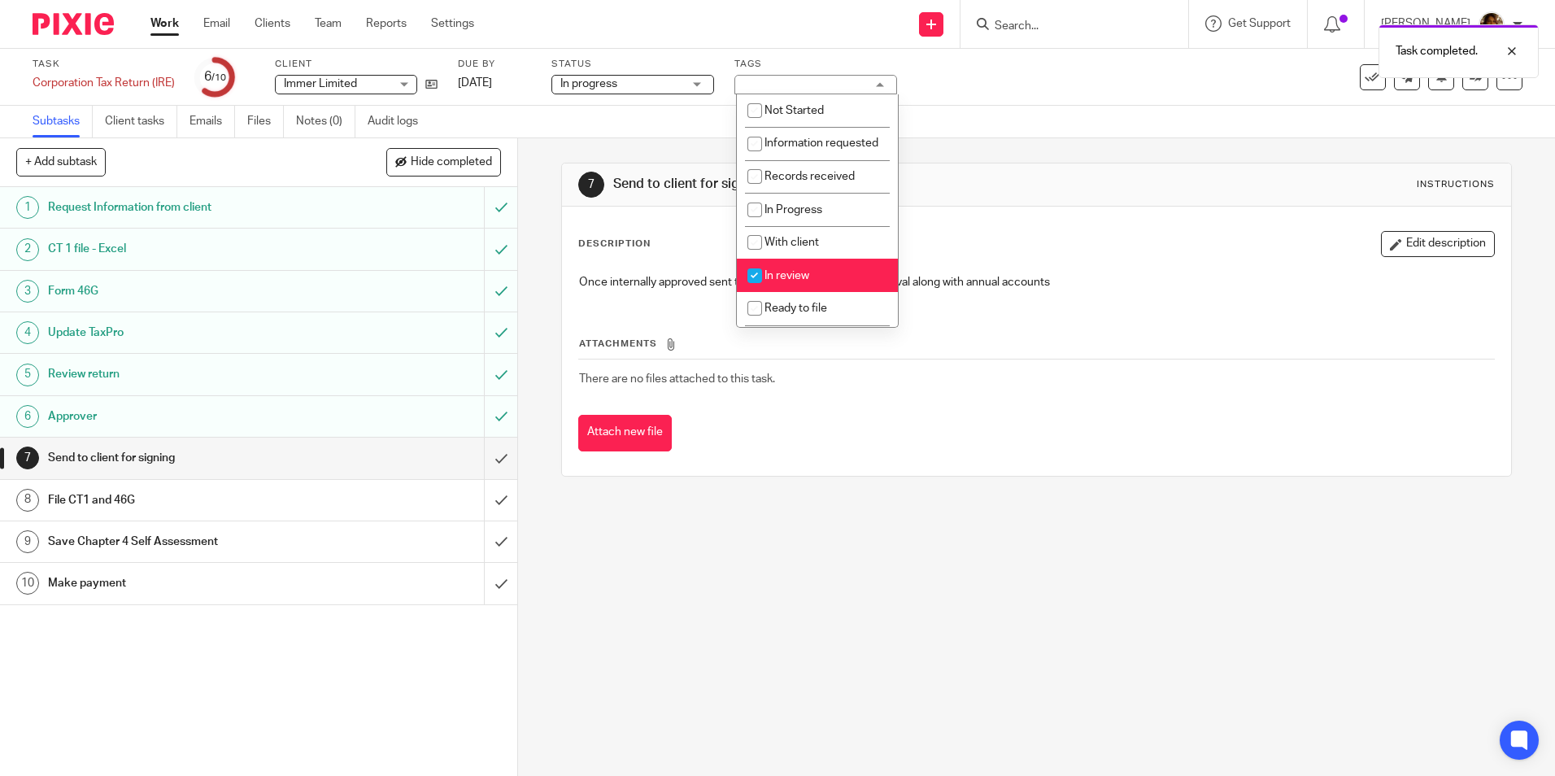
click at [825, 291] on li "In review" at bounding box center [817, 275] width 161 height 33
checkbox input "false"
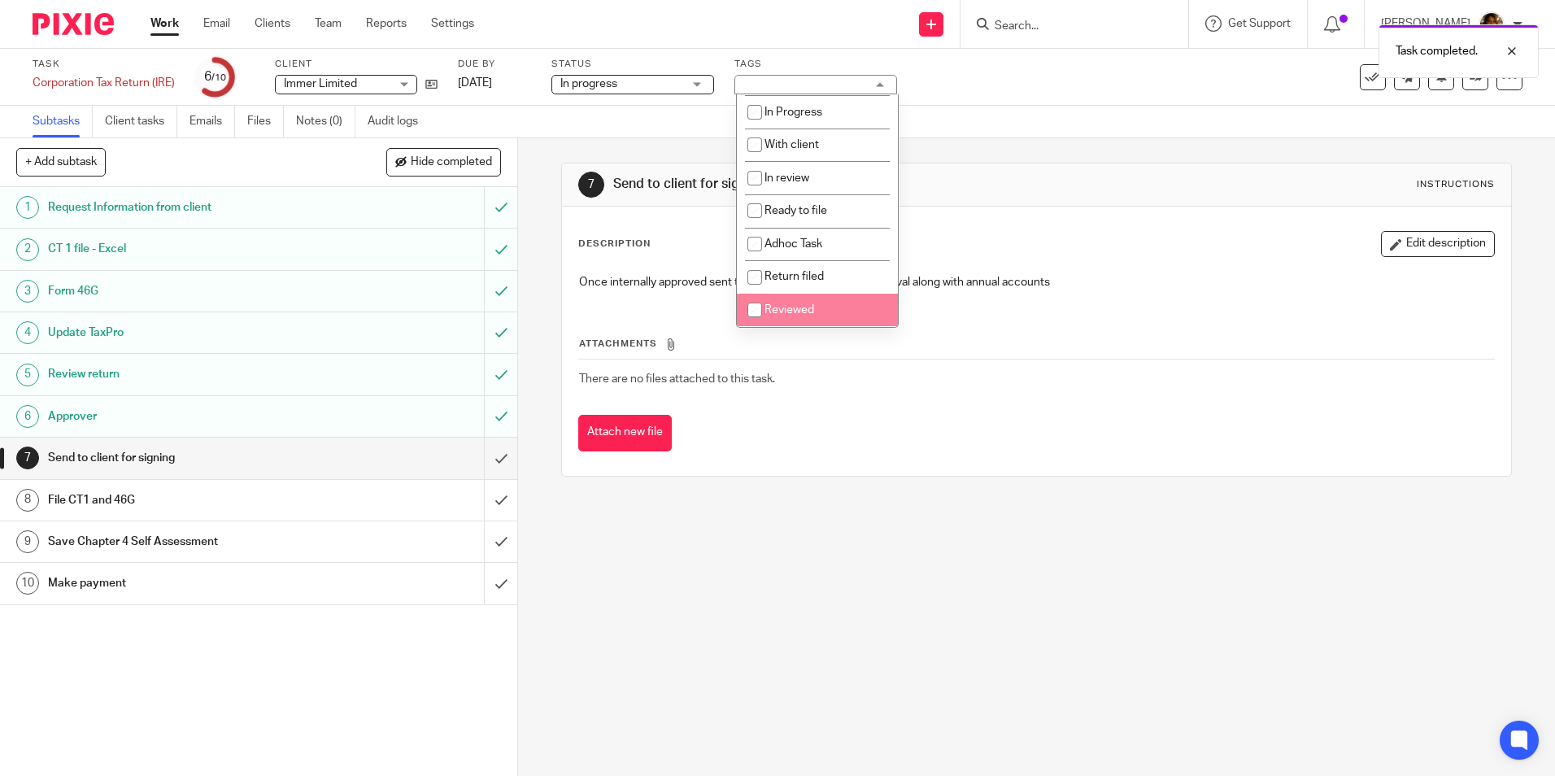
click at [813, 303] on li "Reviewed" at bounding box center [817, 310] width 161 height 33
checkbox input "true"
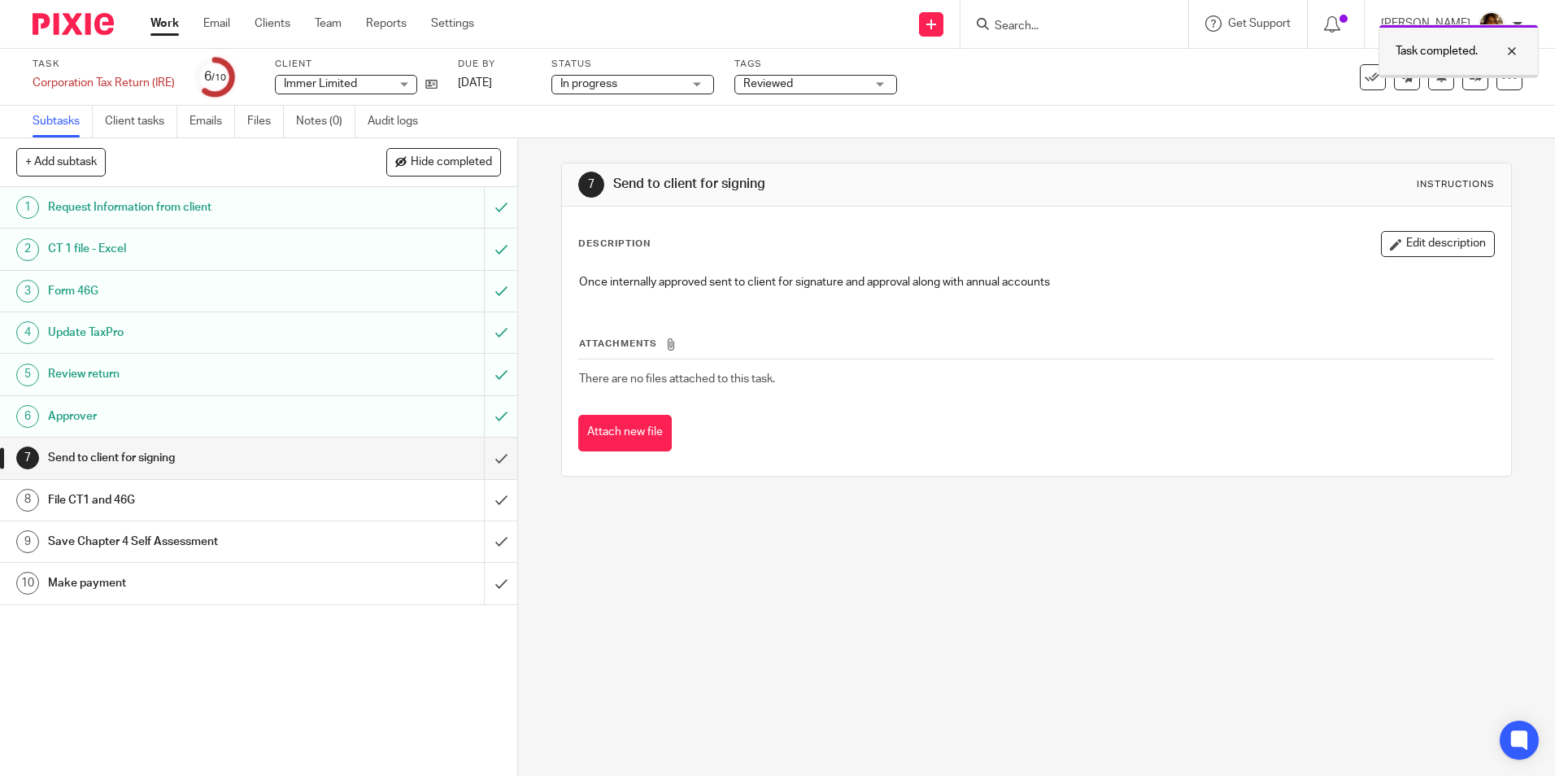
click at [1516, 46] on div at bounding box center [1500, 51] width 44 height 20
click at [1470, 81] on icon at bounding box center [1476, 77] width 12 height 12
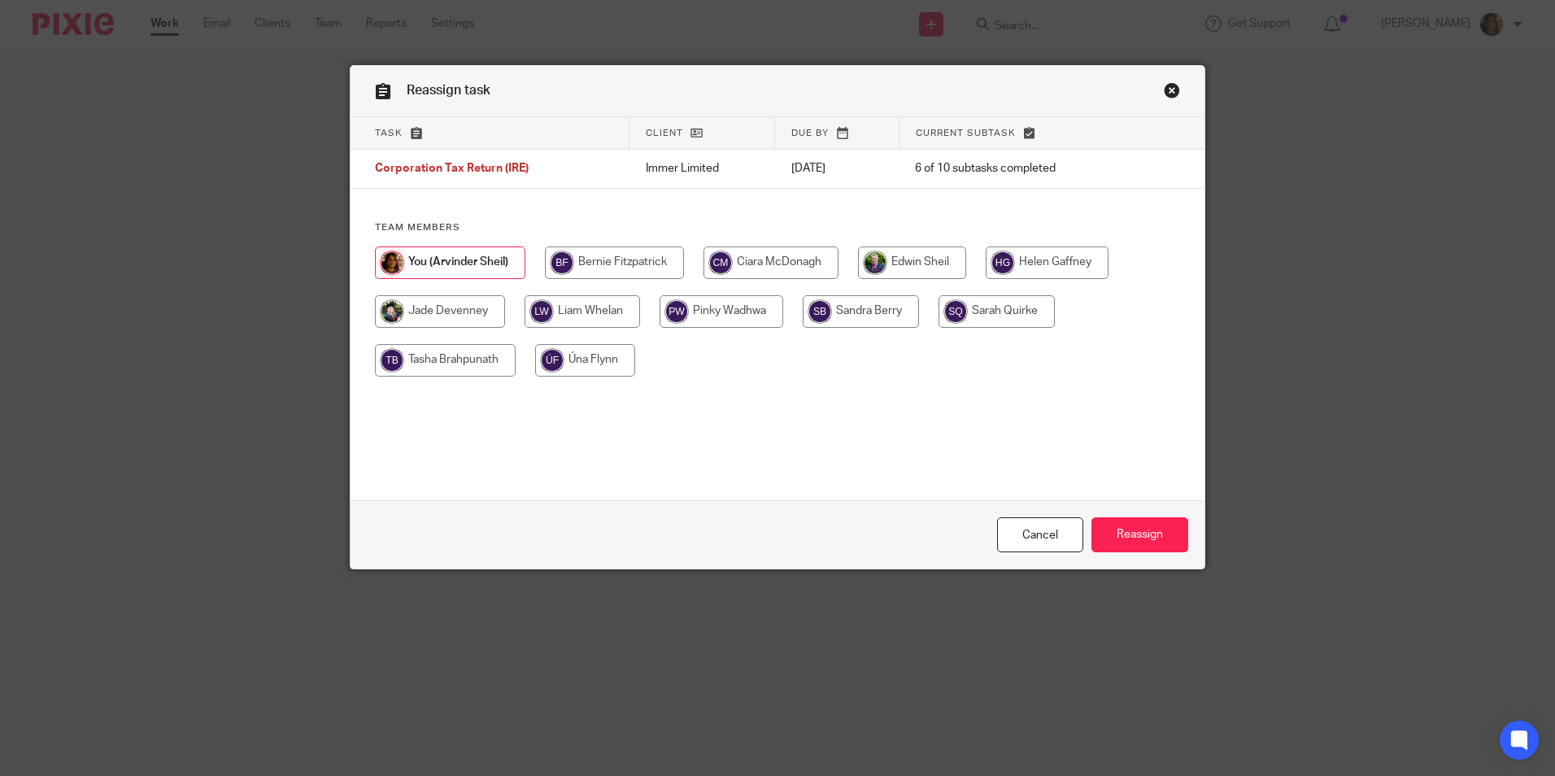
click at [451, 363] on input "radio" at bounding box center [445, 360] width 141 height 33
radio input "true"
click at [1143, 539] on input "Reassign" at bounding box center [1140, 534] width 97 height 35
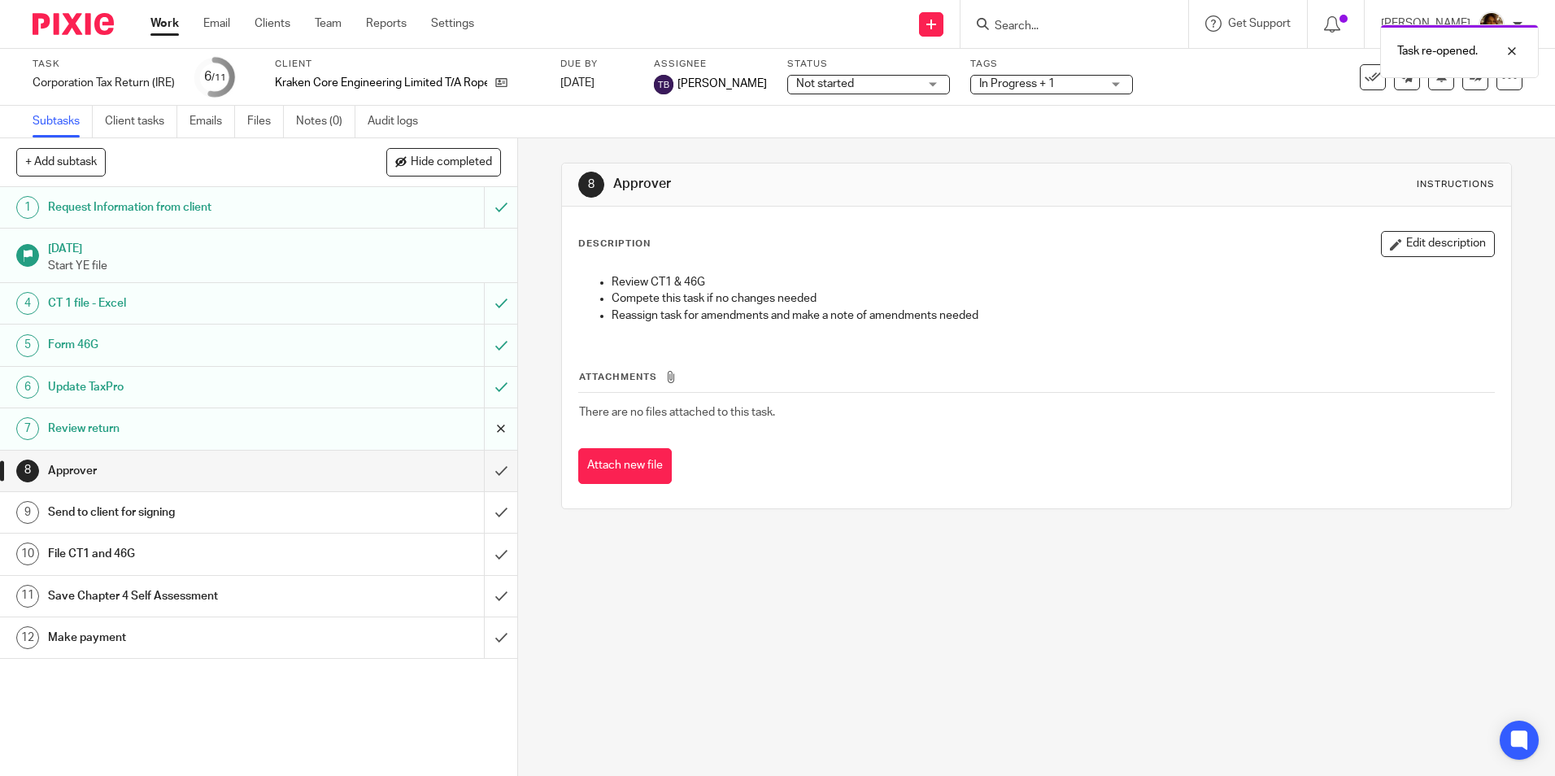
click at [482, 425] on input "submit" at bounding box center [258, 428] width 517 height 41
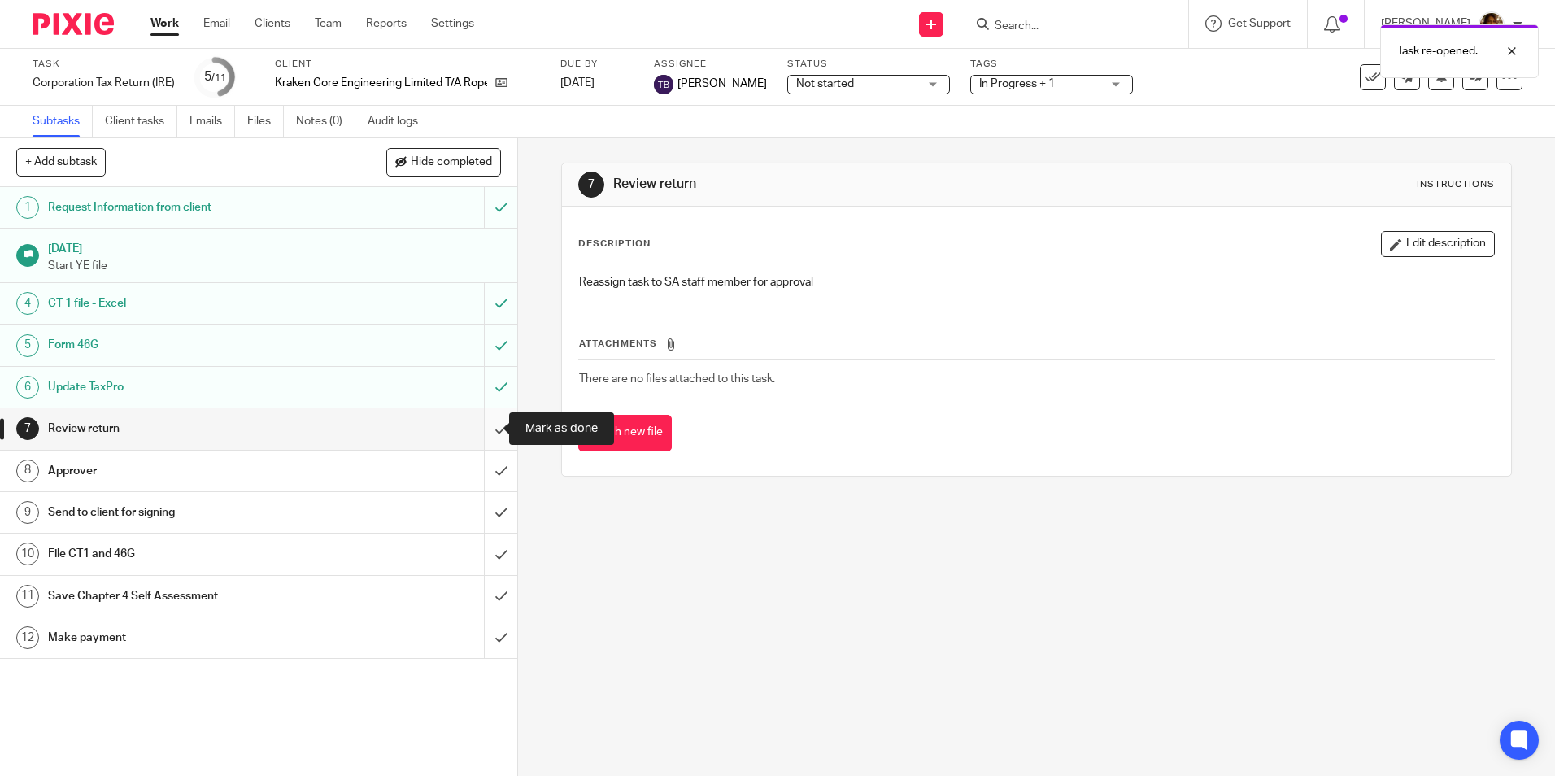
click at [482, 427] on input "submit" at bounding box center [258, 428] width 517 height 41
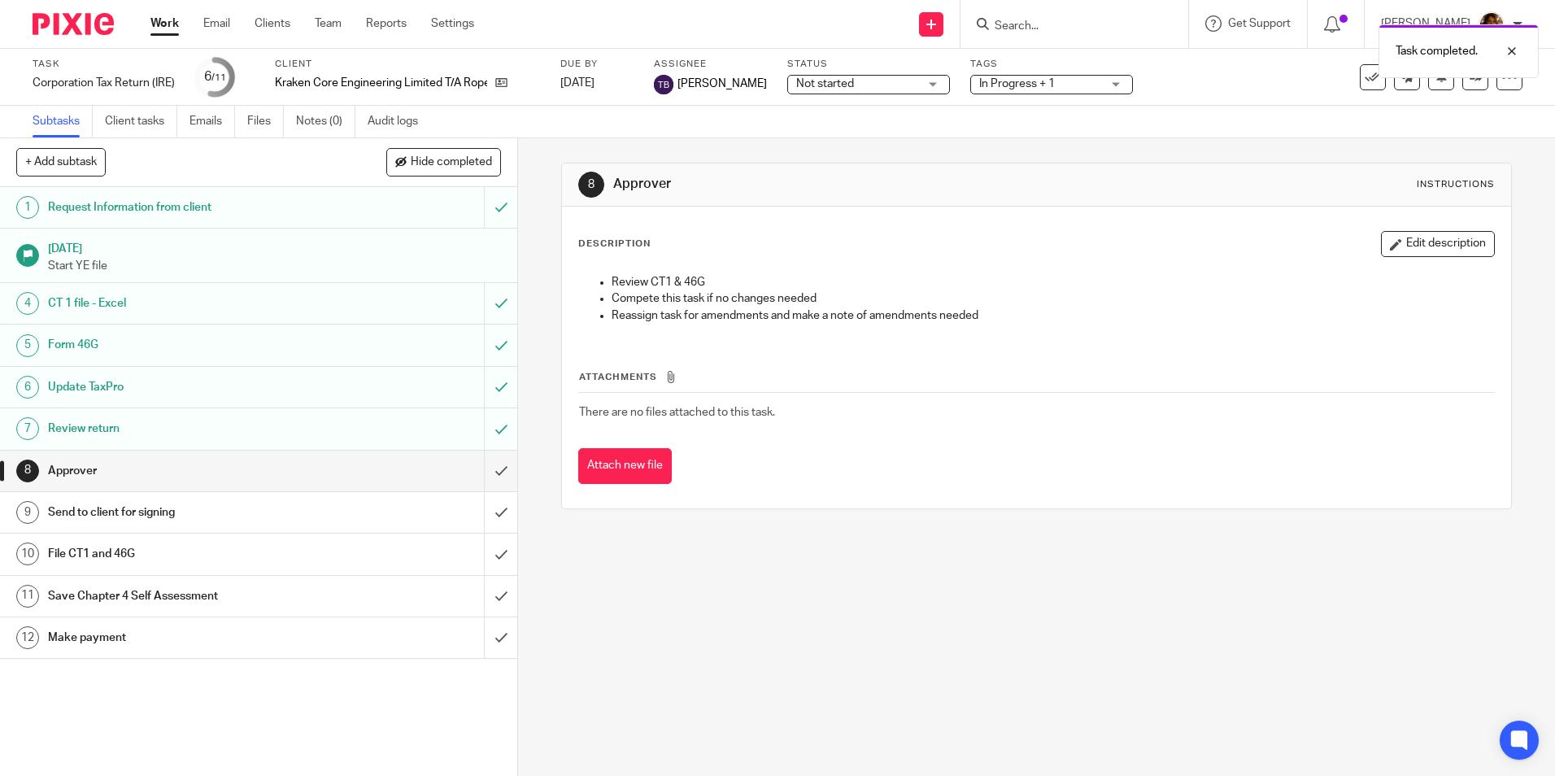
click at [1052, 80] on span "In Progress + 1" at bounding box center [1017, 83] width 76 height 11
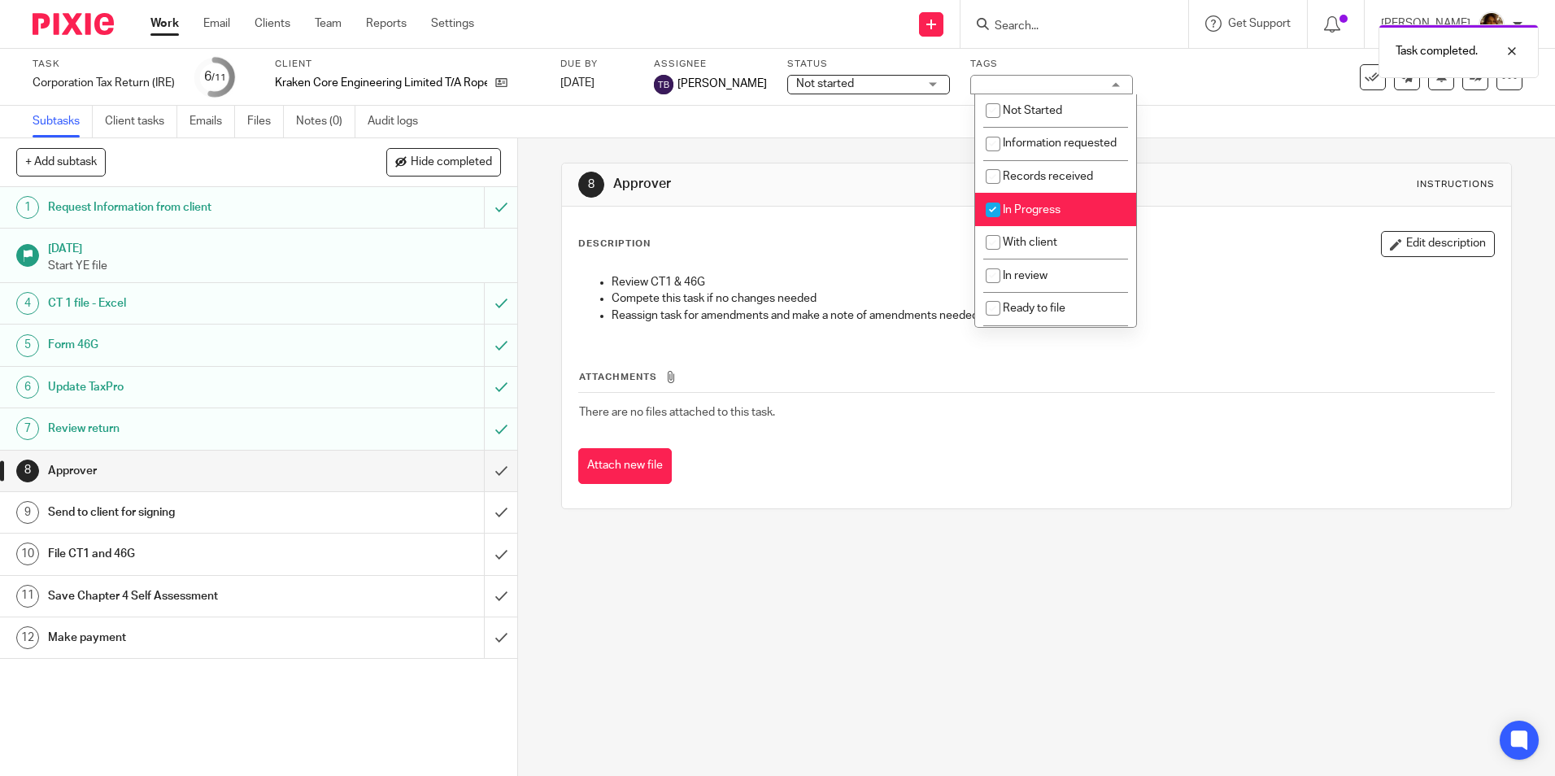
click at [1034, 216] on span "In Progress" at bounding box center [1032, 209] width 58 height 11
click at [1063, 226] on li "In Progress" at bounding box center [1055, 209] width 161 height 33
checkbox input "true"
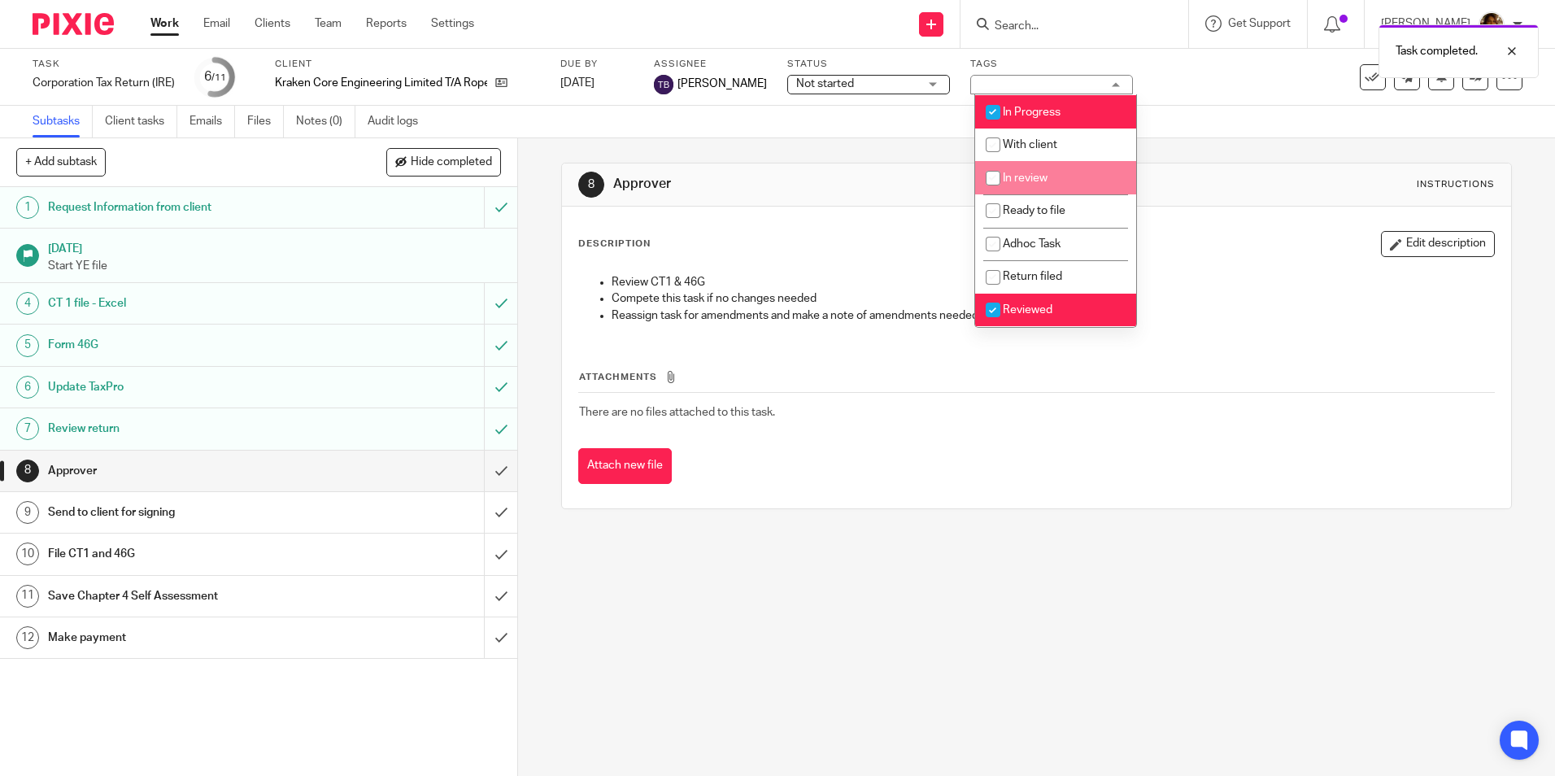
scroll to position [114, 0]
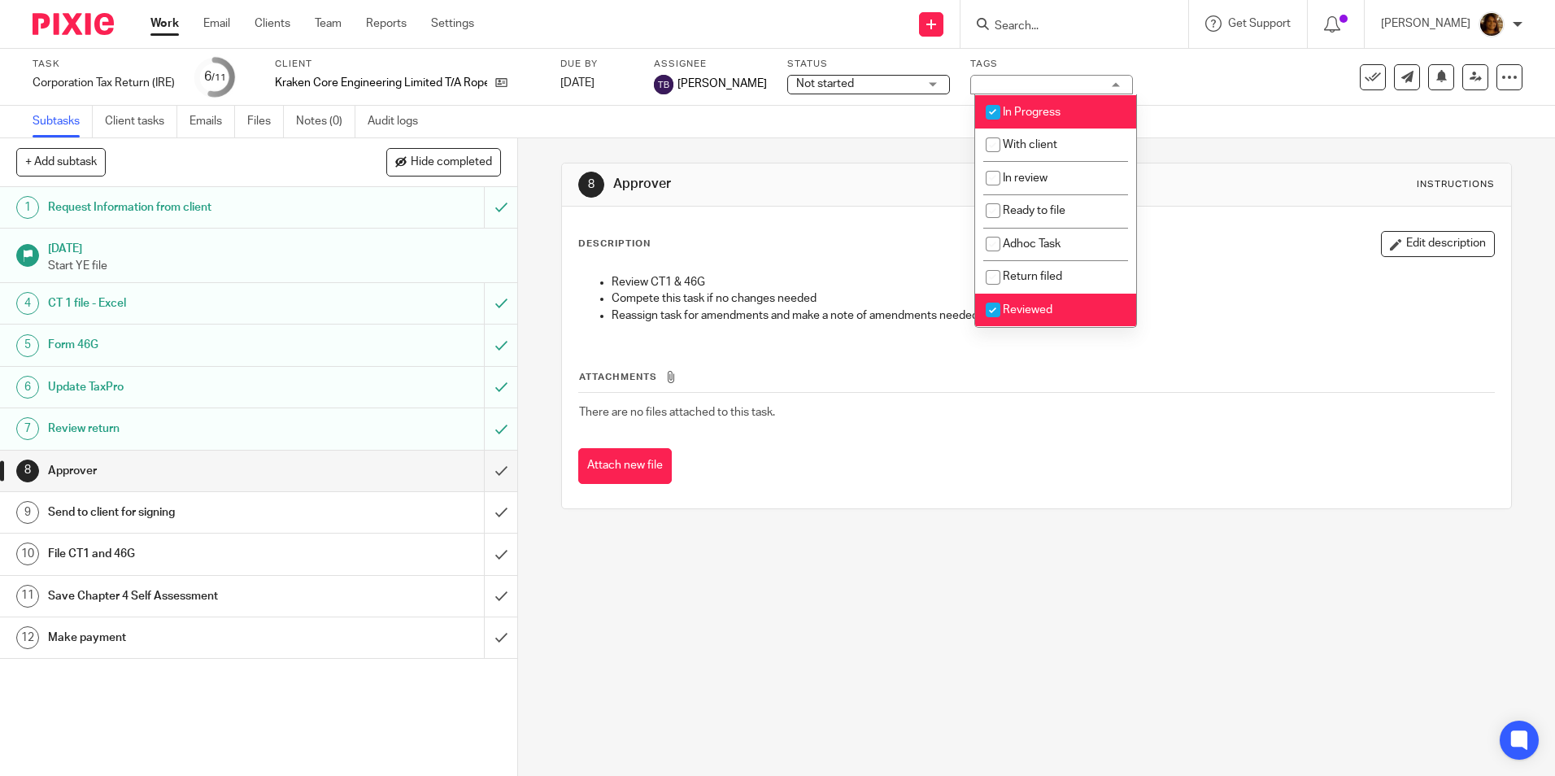
click at [1032, 307] on span "Reviewed" at bounding box center [1028, 309] width 50 height 11
checkbox input "false"
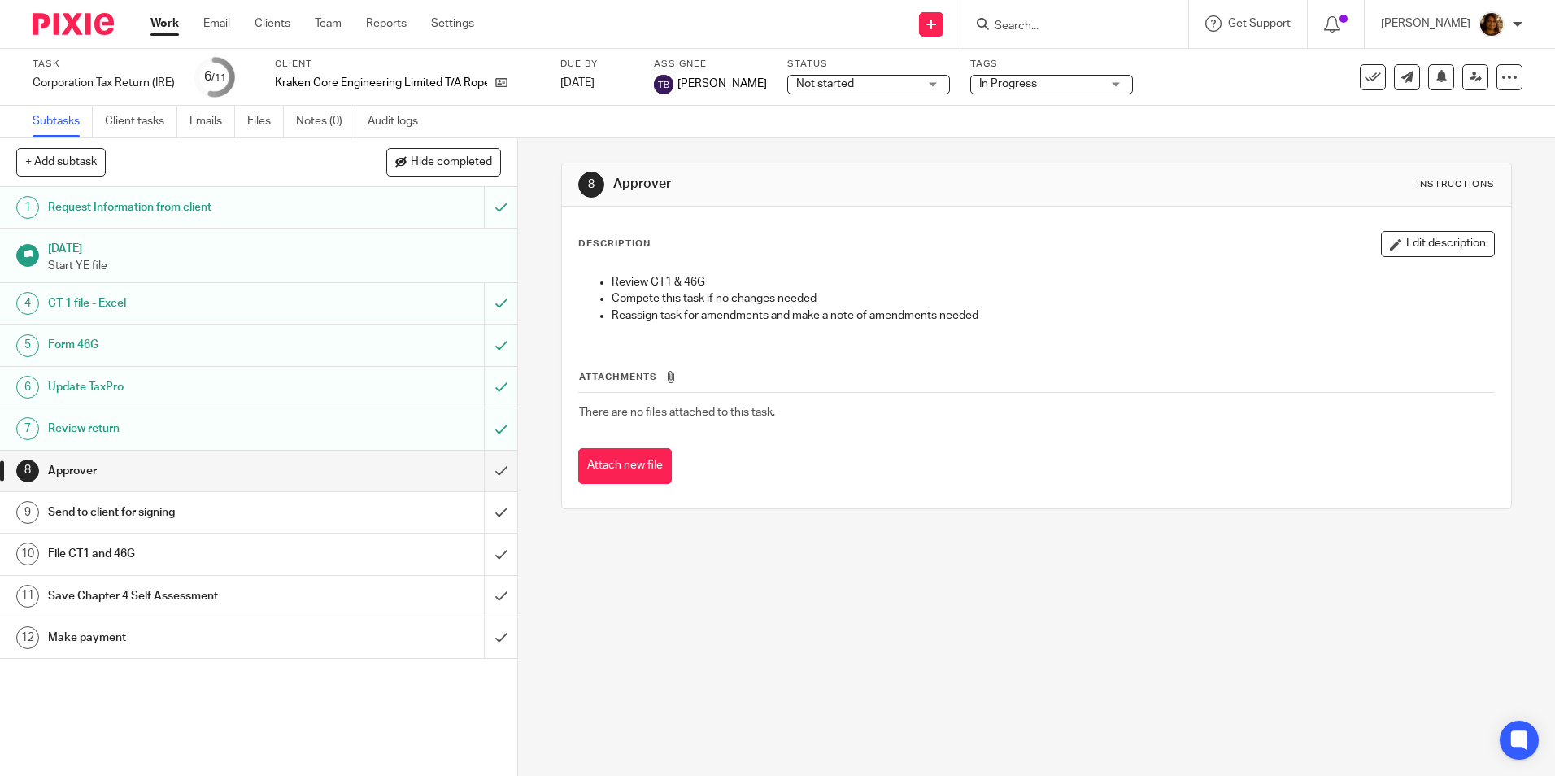
click at [1181, 270] on div "Review CT1 & 46G Compete this task if no changes needed Reassign task for amend…" at bounding box center [1036, 301] width 931 height 70
click at [1414, 233] on button "Edit description" at bounding box center [1438, 244] width 114 height 26
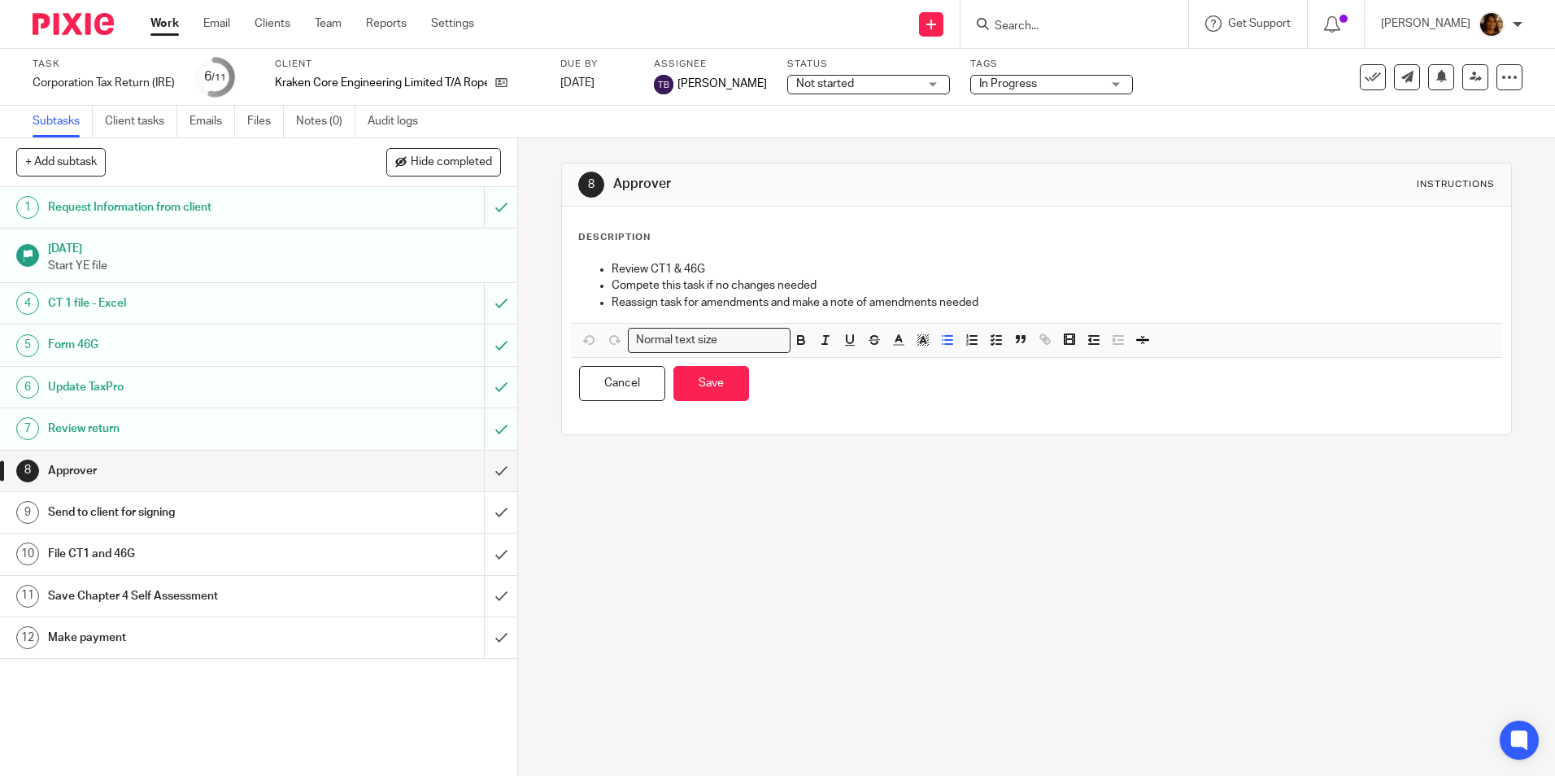
click at [626, 271] on p "Review CT1 & 46G" at bounding box center [1053, 269] width 882 height 16
click at [604, 269] on ul "Review CT1 & 46G" at bounding box center [1036, 269] width 914 height 16
click at [582, 338] on icon "button" at bounding box center [589, 340] width 15 height 15
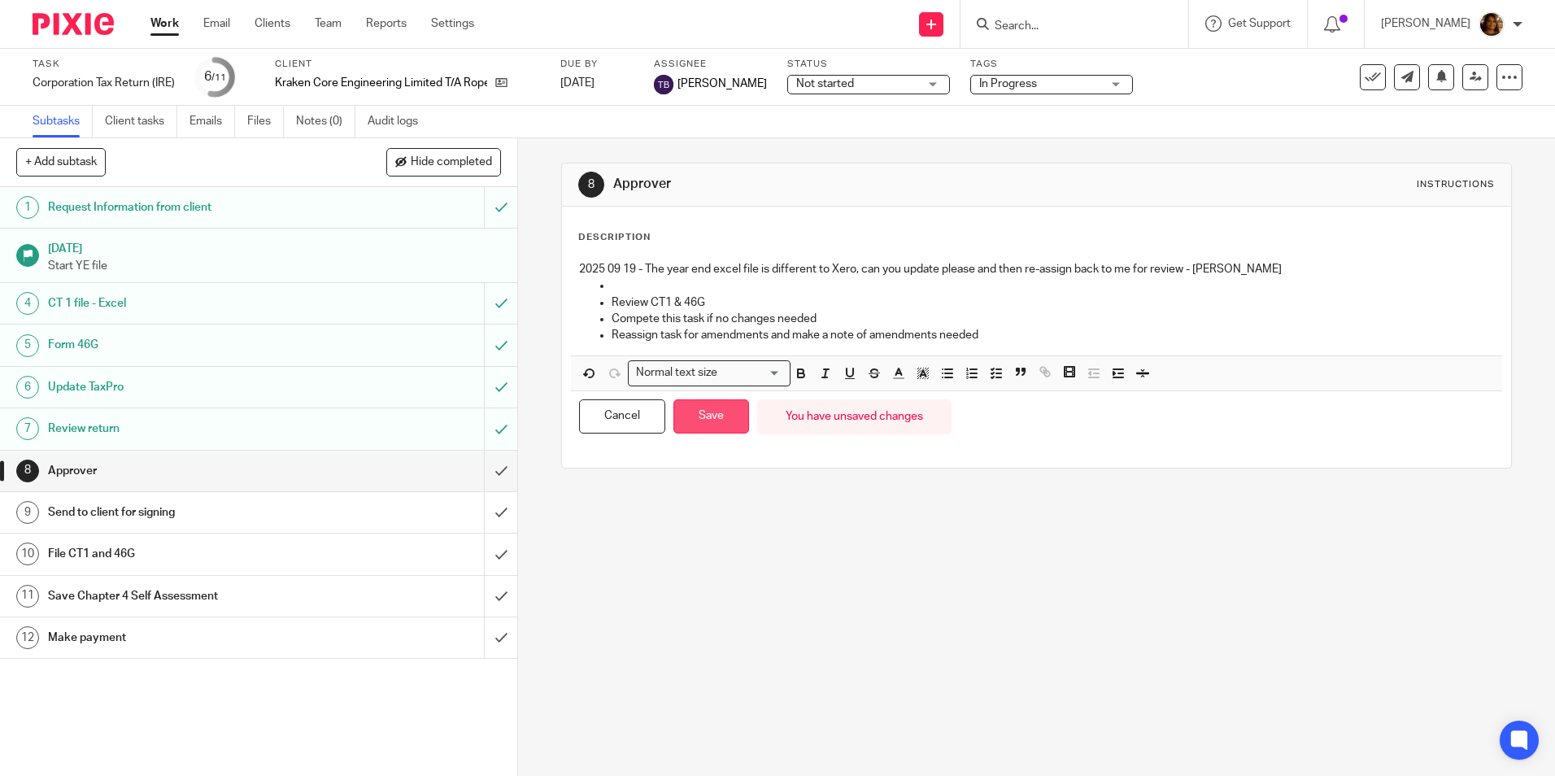
click at [689, 416] on button "Save" at bounding box center [712, 416] width 76 height 35
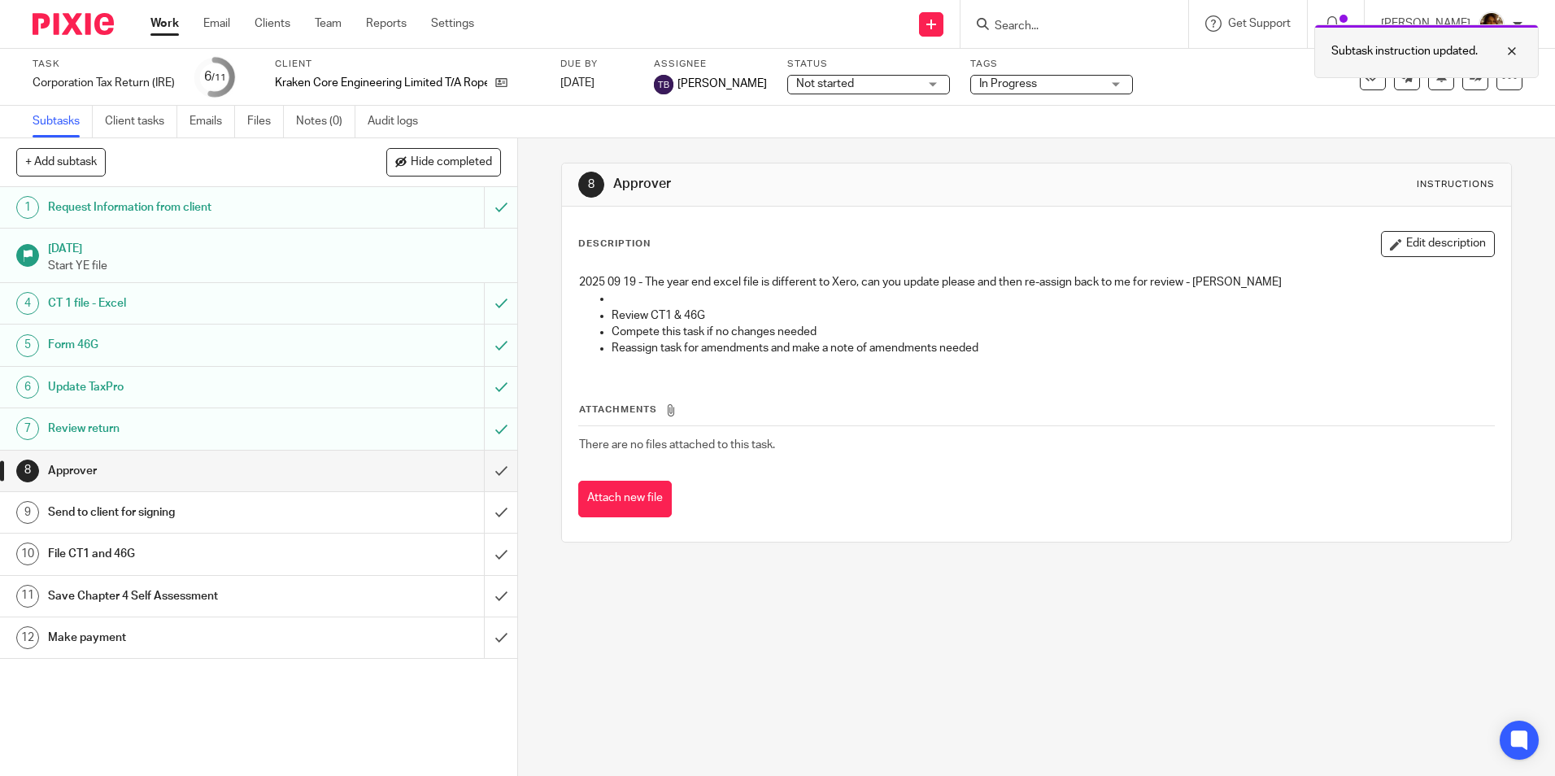
click at [1508, 45] on div at bounding box center [1500, 51] width 44 height 20
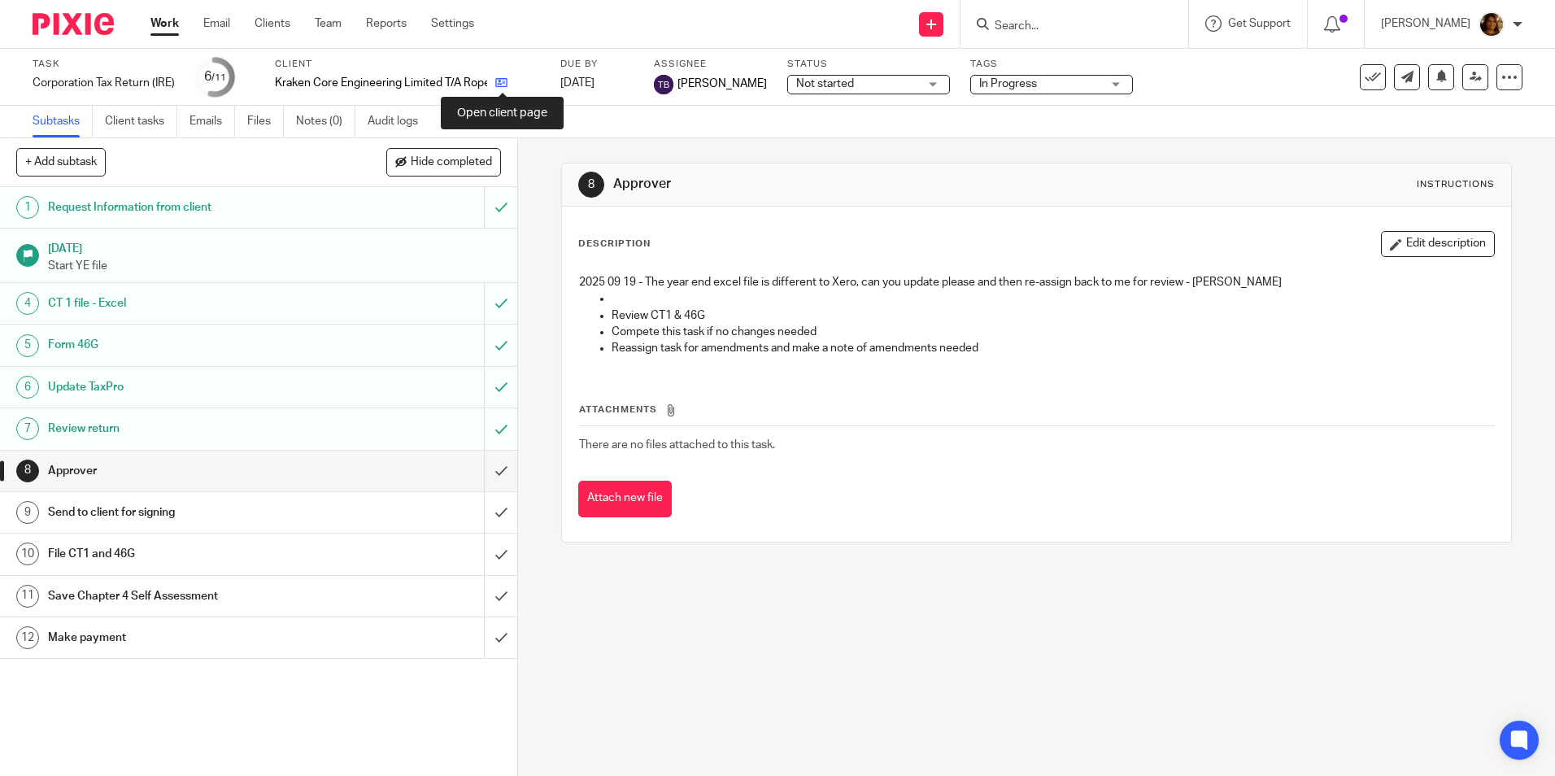
click at [500, 80] on icon at bounding box center [501, 82] width 12 height 12
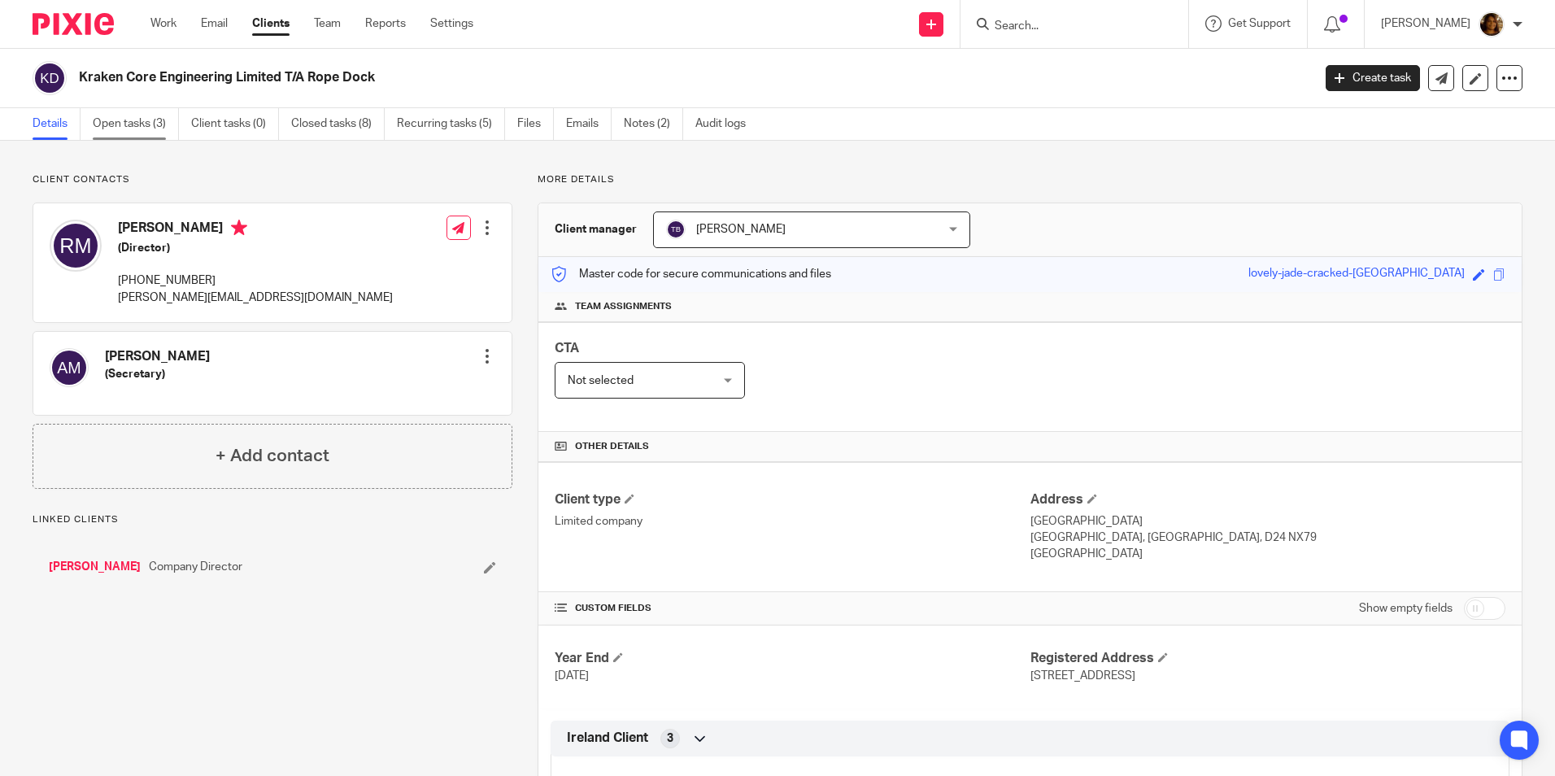
click at [139, 120] on link "Open tasks (3)" at bounding box center [136, 124] width 86 height 32
